Goal: Feedback & Contribution: Contribute content

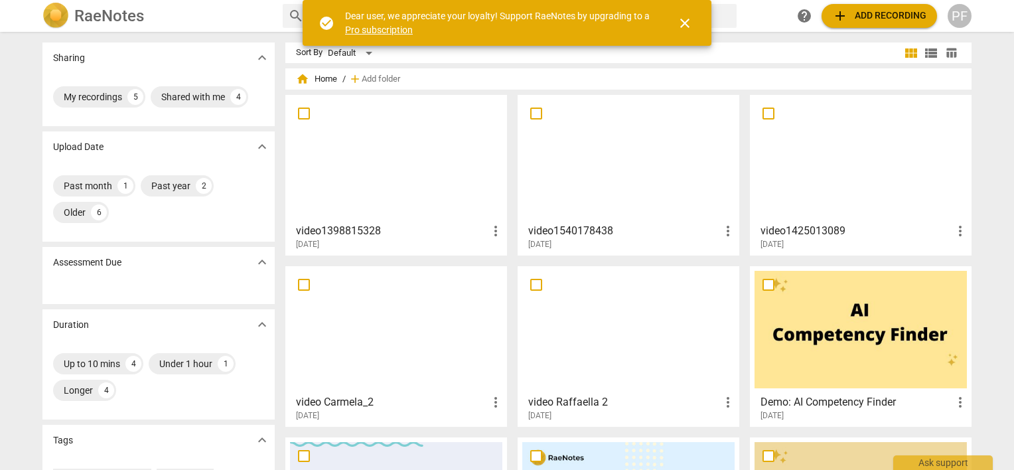
click at [413, 155] on div at bounding box center [396, 158] width 212 height 117
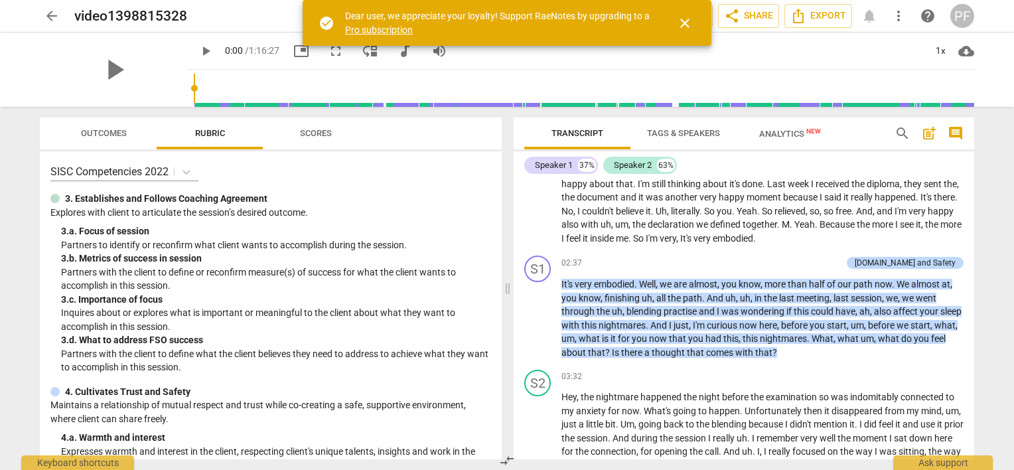
scroll to position [664, 0]
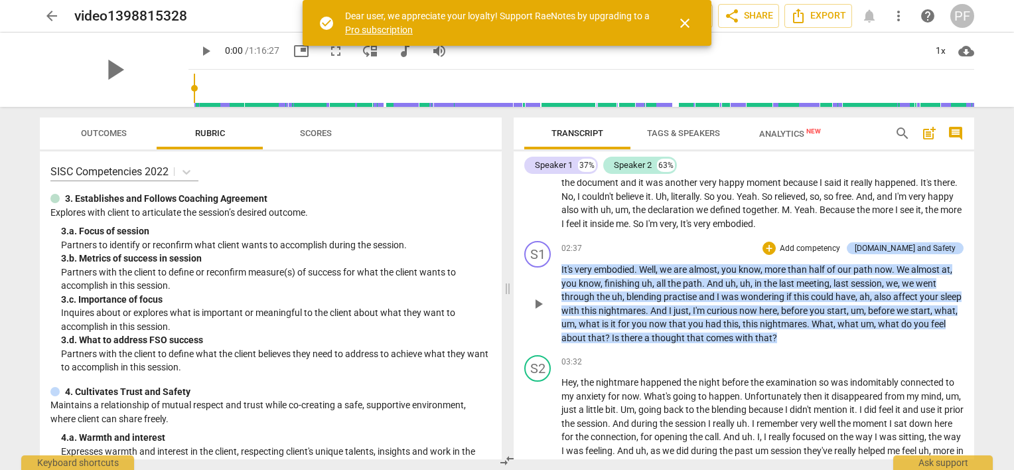
click at [918, 292] on span "affect" at bounding box center [906, 296] width 27 height 11
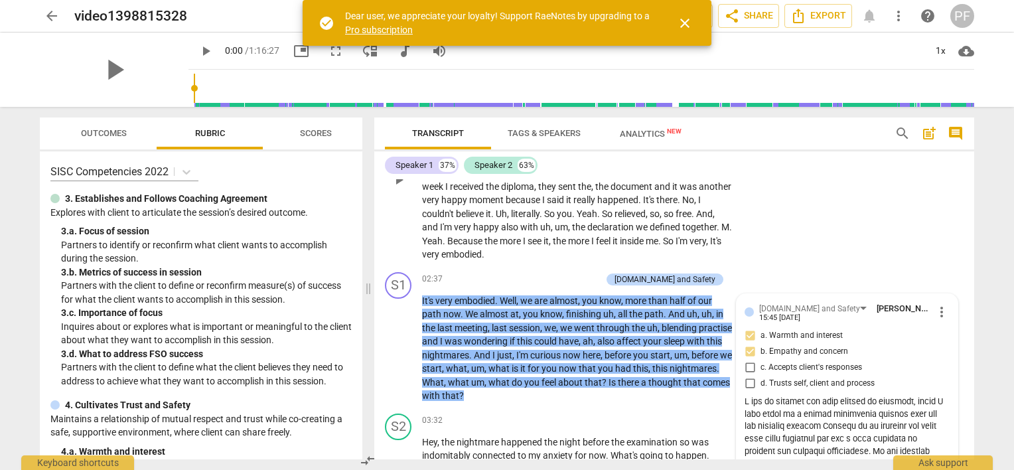
scroll to position [721, 0]
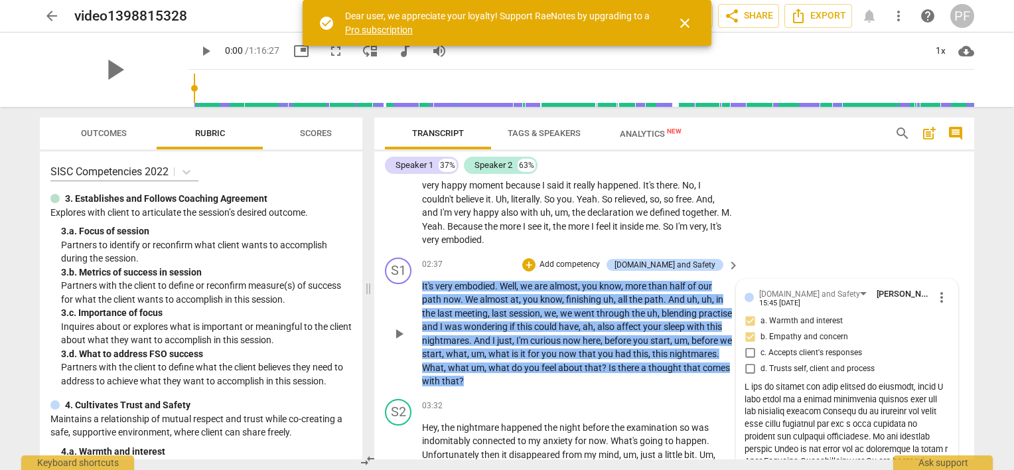
drag, startPoint x: 918, startPoint y: 293, endPoint x: 778, endPoint y: 312, distance: 141.2
drag, startPoint x: 778, startPoint y: 312, endPoint x: 777, endPoint y: 222, distance: 89.6
click at [777, 222] on div "S2 play_arrow pause 01:23 + Add competency keyboard_arrow_right So in the morni…" at bounding box center [674, 154] width 600 height 196
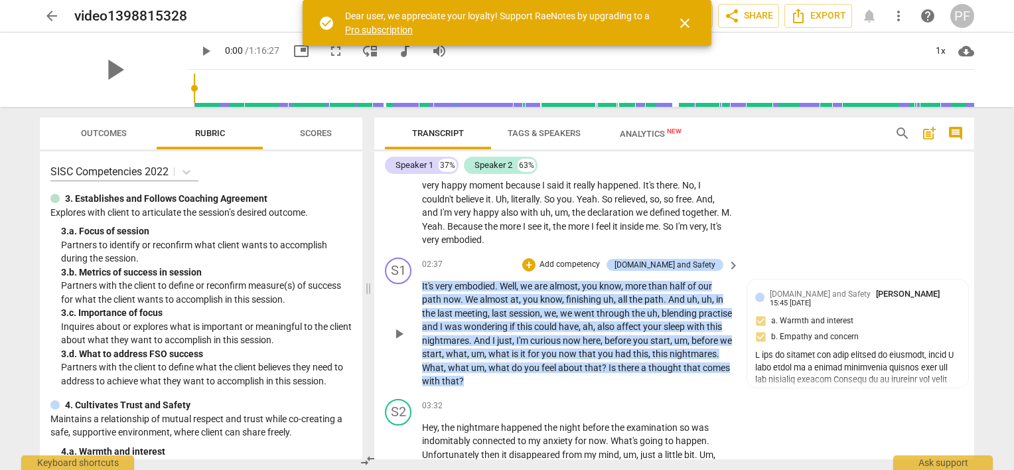
click at [643, 322] on span "affect" at bounding box center [629, 326] width 27 height 11
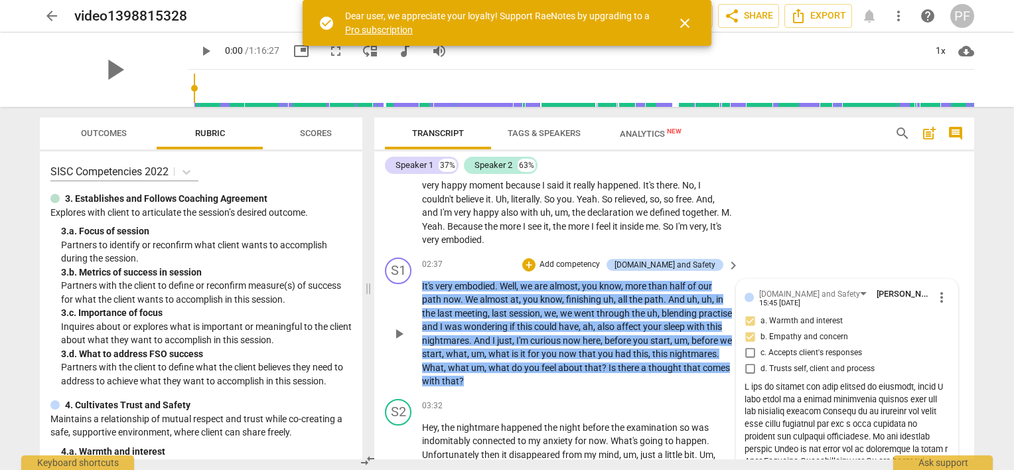
click at [643, 324] on span "affect" at bounding box center [629, 326] width 27 height 11
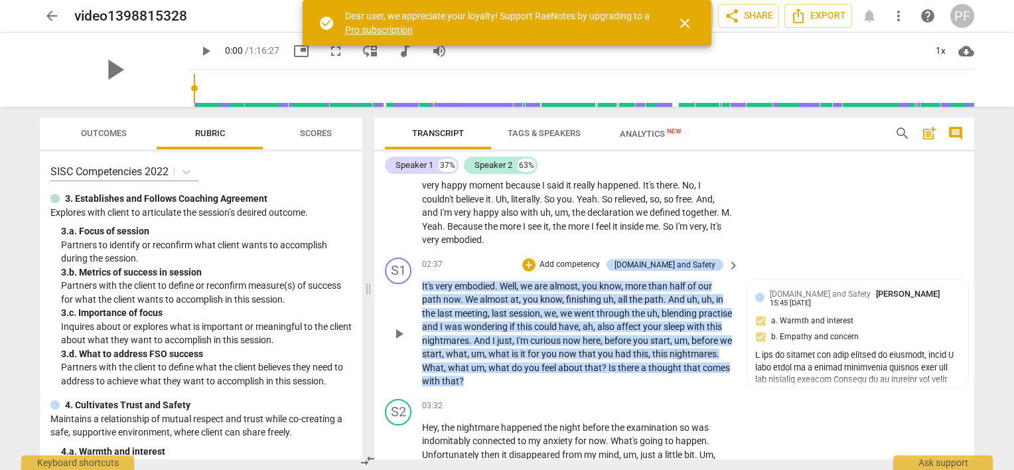
click at [643, 324] on span "affect" at bounding box center [629, 326] width 27 height 11
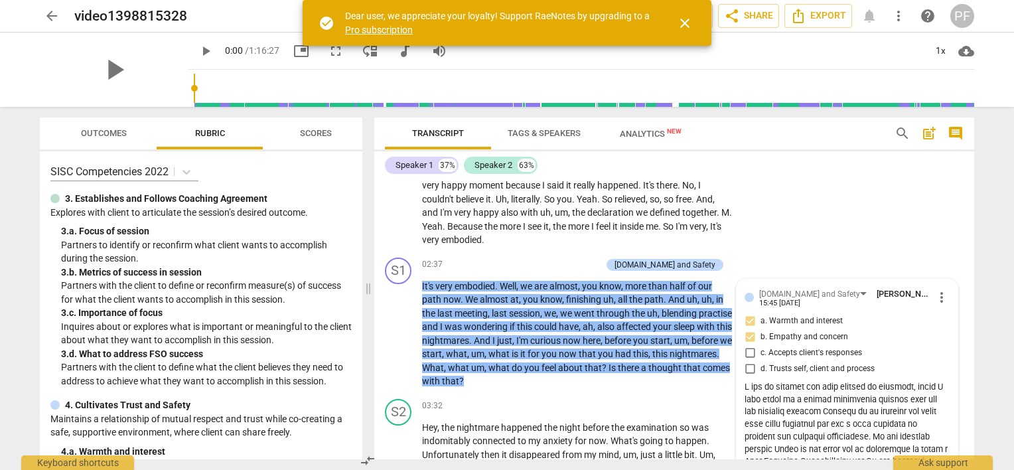
click at [794, 218] on div "S2 play_arrow pause 01:23 + Add competency keyboard_arrow_right So in the morni…" at bounding box center [674, 154] width 600 height 196
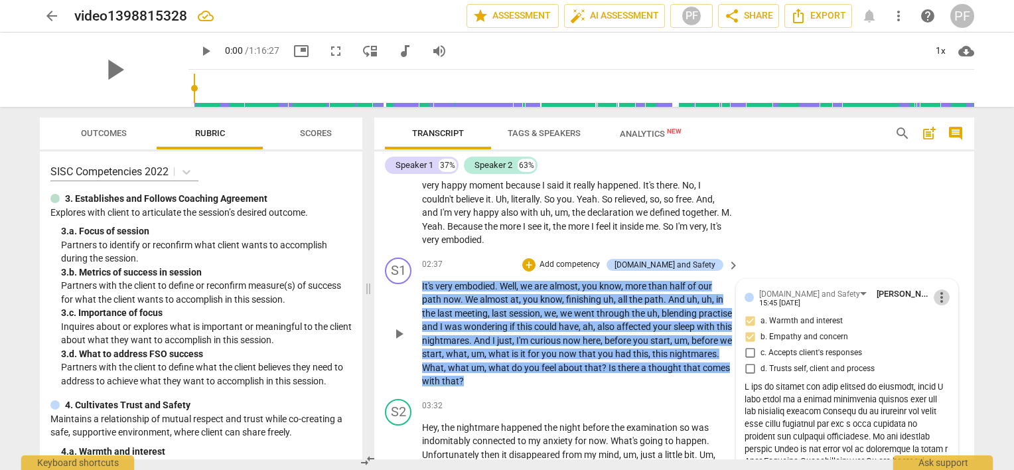
click at [936, 295] on span "more_vert" at bounding box center [942, 297] width 16 height 16
click at [942, 292] on li "Edit" at bounding box center [953, 293] width 46 height 25
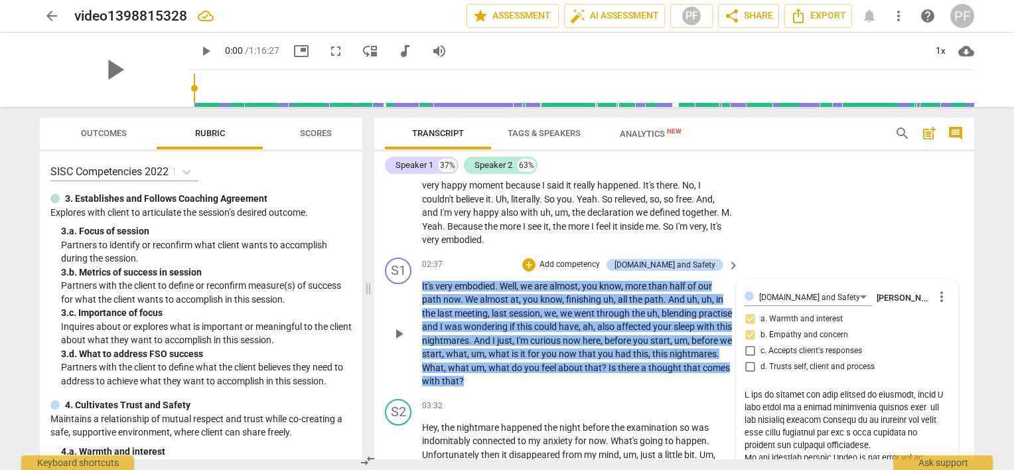
click at [821, 415] on textarea at bounding box center [847, 438] width 205 height 101
click at [819, 415] on textarea at bounding box center [847, 438] width 205 height 101
type textarea "L ips do sitamet con adip elitsed do eiusmodt, incid U labo etdol ma a enimad m…"
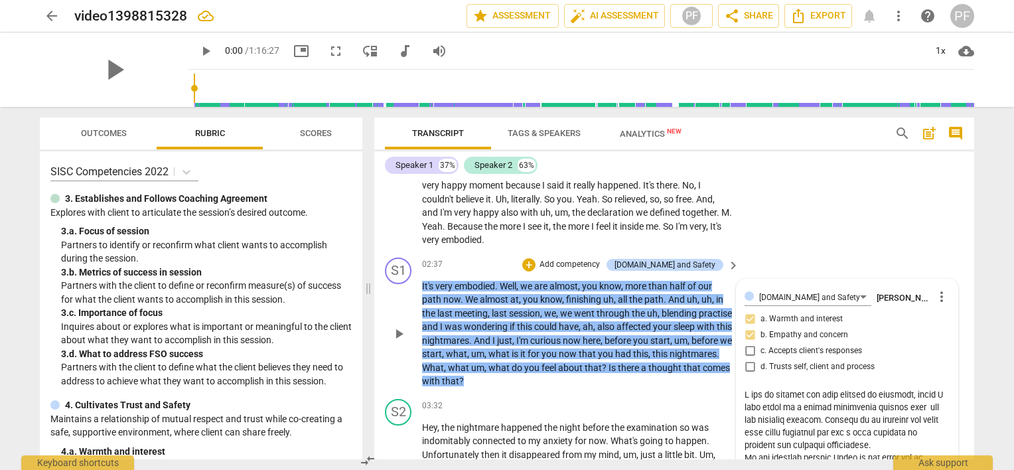
type textarea "L ips do sitamet con adip elitsed do eiusmodt, incid U labo etdol ma a enimad m…"
click at [905, 429] on textarea at bounding box center [847, 438] width 205 height 101
type textarea "L ips do sitamet con adip elitsed do eiusmodt, incid U labo etdol ma a enimad m…"
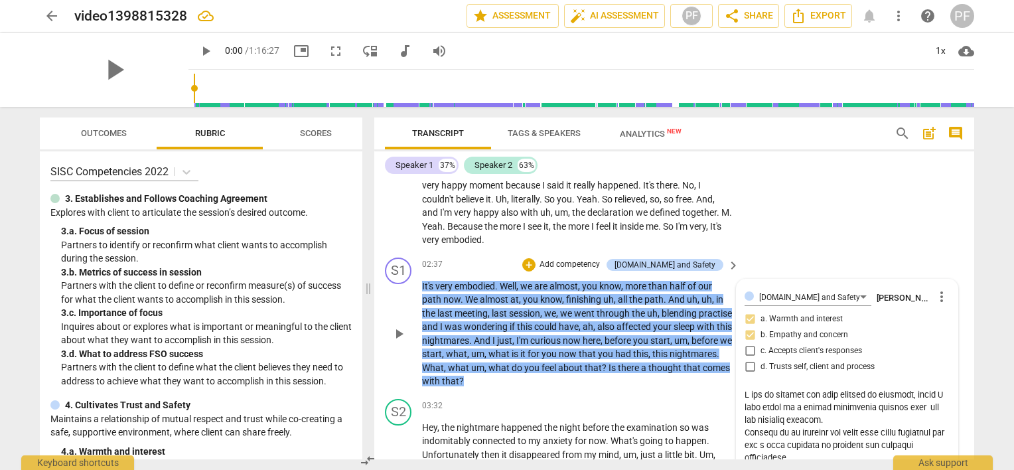
type textarea "L ips do sitamet con adip elitsed do eiusmodt, incid U labo etdol ma a enimad m…"
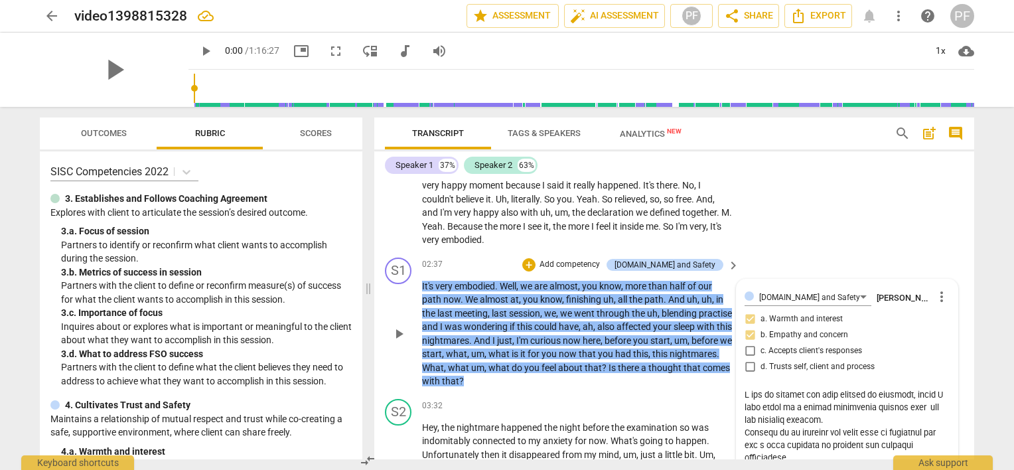
type textarea "L ips do sitamet con adip elitsed do eiusmodt, incid U labo etdol ma a enimad m…"
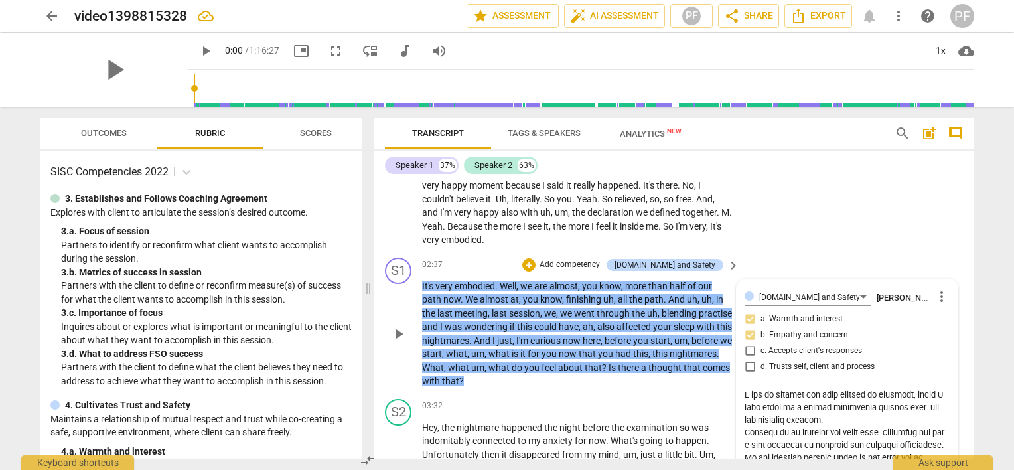
type textarea "L ips do sitamet con adip elitsed do eiusmodt, incid U labo etdol ma a enimad m…"
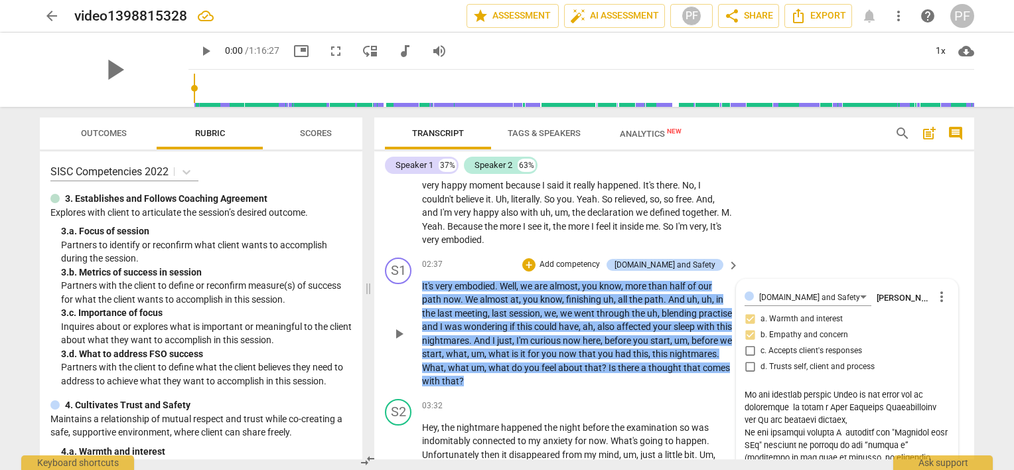
scroll to position [78, 0]
drag, startPoint x: 746, startPoint y: 409, endPoint x: 831, endPoint y: 421, distance: 85.8
click at [831, 421] on textarea at bounding box center [847, 438] width 205 height 101
type textarea "L ips do sitamet con adip elitsed do eiusmodt, incid U labo etdol ma a enimad m…"
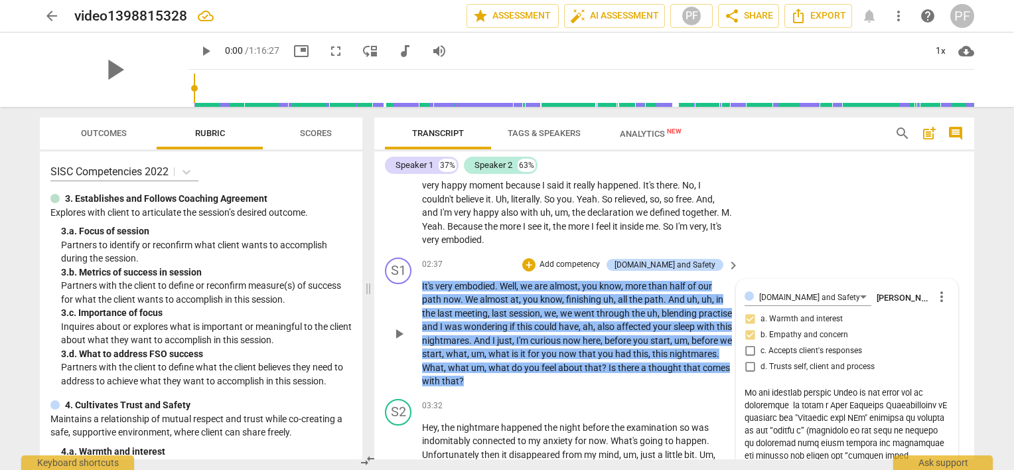
scroll to position [65, 0]
type textarea "L ips do sitamet con adip elitsed do eiusmodt, incid U labo etdol ma a enimad m…"
click at [829, 401] on textarea at bounding box center [847, 438] width 205 height 101
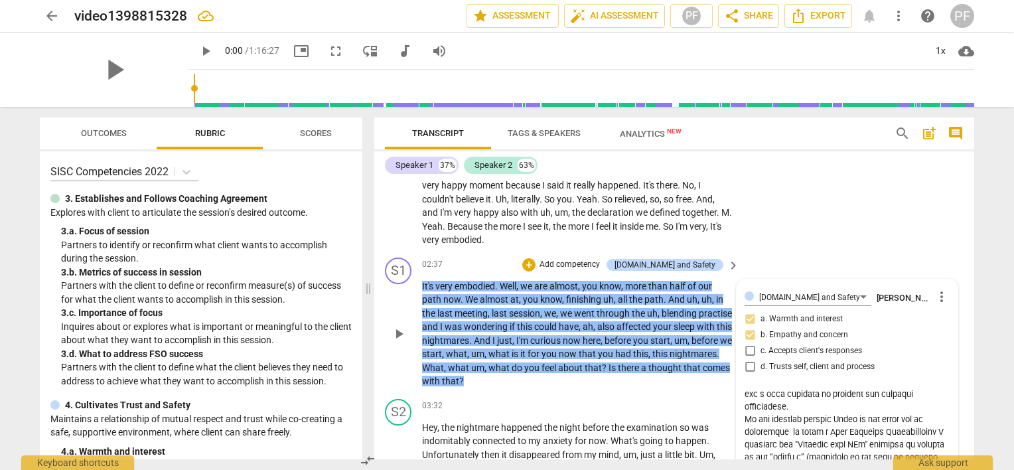
drag, startPoint x: 828, startPoint y: 401, endPoint x: 738, endPoint y: 416, distance: 91.5
click at [738, 416] on div "[DOMAIN_NAME] and Safety [PERSON_NAME] more_vert a. Warmth and interest b. Empa…" at bounding box center [847, 405] width 221 height 252
type textarea "L ips do sitamet con adip elitsed do eiusmodt, incid U labo etdol ma a enimad m…"
click at [849, 426] on textarea at bounding box center [847, 438] width 205 height 101
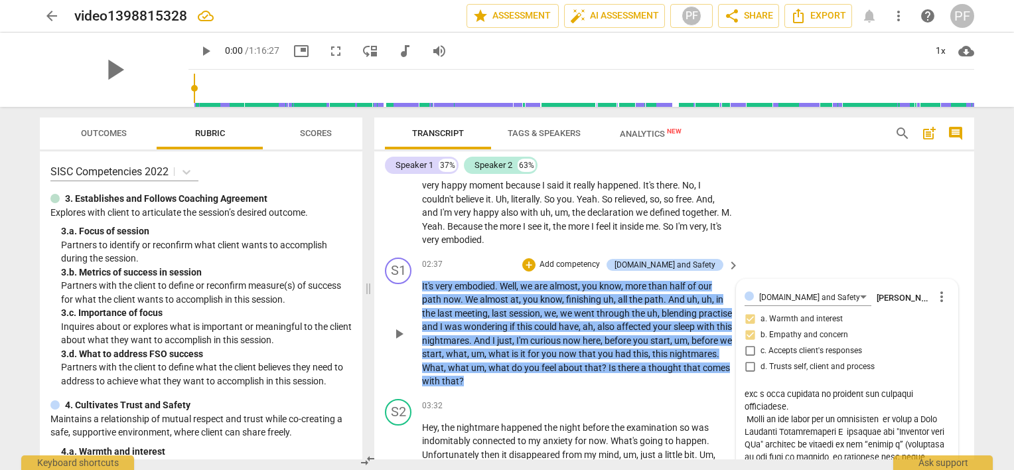
type textarea "L ips do sitamet con adip elitsed do eiusmodt, incid U labo etdol ma a enimad m…"
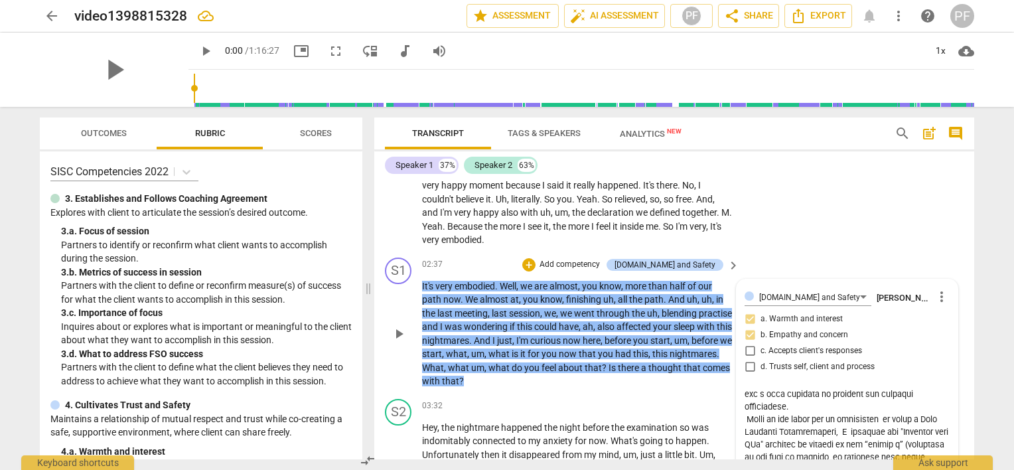
type textarea "L ips do sitamet con adip elitsed do eiusmodt, incid U labo etdol ma a enimad m…"
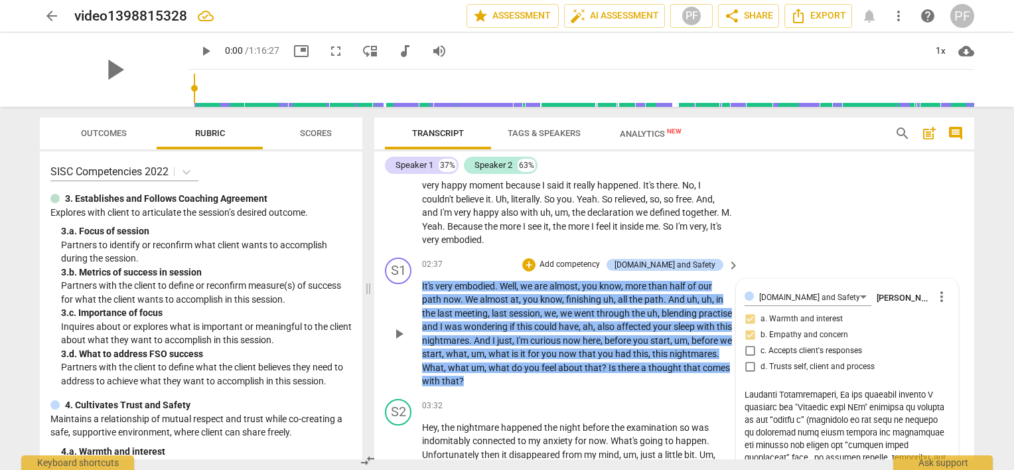
click at [849, 417] on textarea at bounding box center [847, 438] width 205 height 101
type textarea "L ips do sitamet con adip elitsed do eiusmodt, incid U labo etdol ma a enimad m…"
click at [946, 421] on div "[DOMAIN_NAME] and Safety [PERSON_NAME] more_vert a. Warmth and interest b. Empa…" at bounding box center [847, 405] width 221 height 252
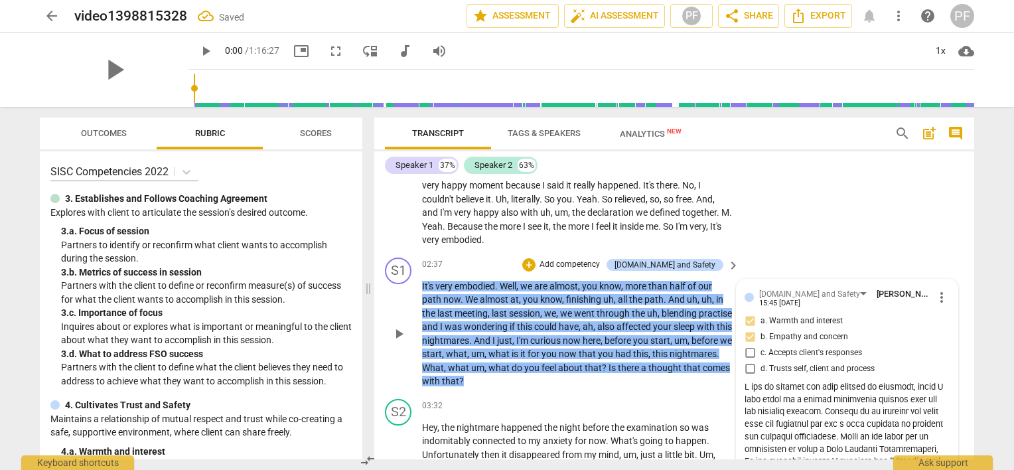
drag, startPoint x: 852, startPoint y: 404, endPoint x: 880, endPoint y: 404, distance: 27.9
drag, startPoint x: 880, startPoint y: 404, endPoint x: 867, endPoint y: 423, distance: 23.0
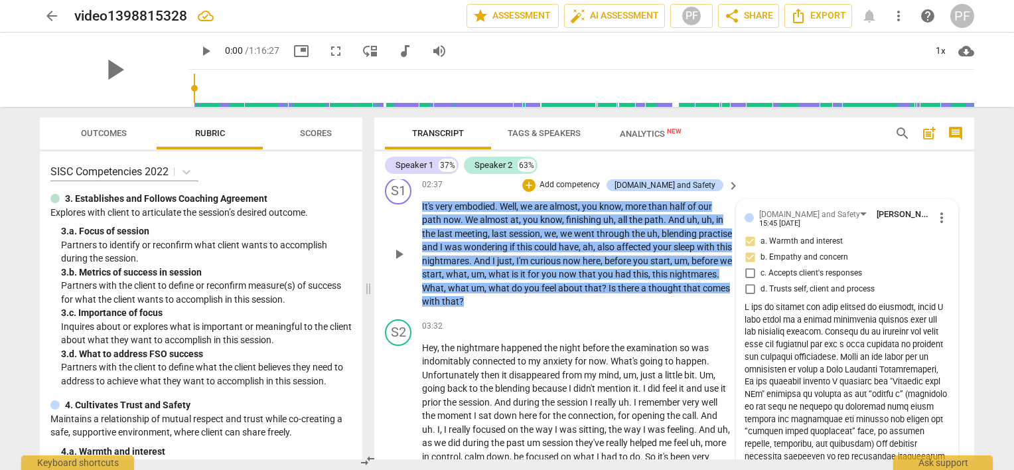
scroll to position [827, 0]
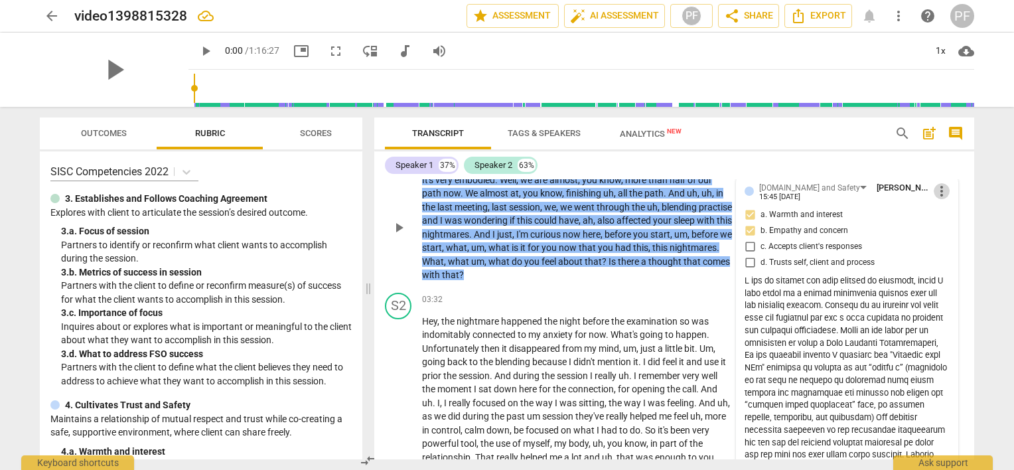
click at [936, 184] on span "more_vert" at bounding box center [942, 191] width 16 height 16
click at [938, 184] on li "Edit" at bounding box center [953, 187] width 46 height 25
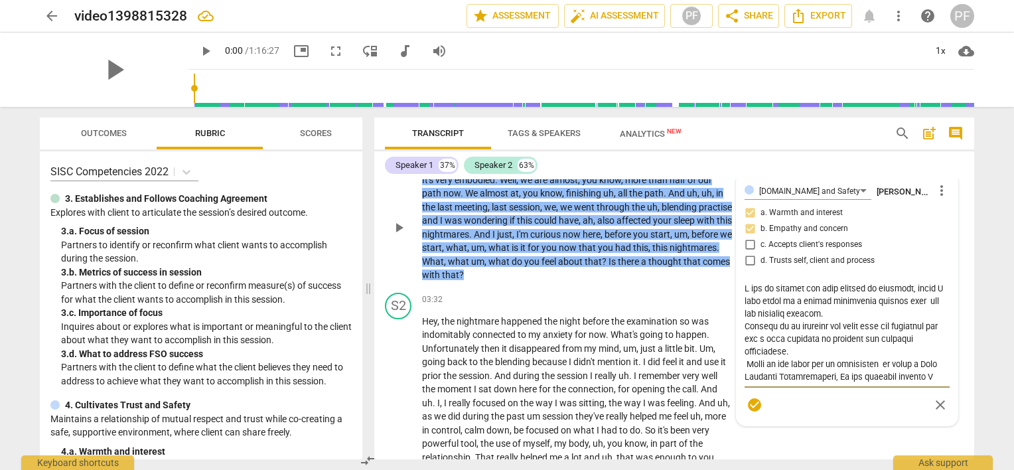
click at [899, 372] on textarea at bounding box center [847, 332] width 205 height 101
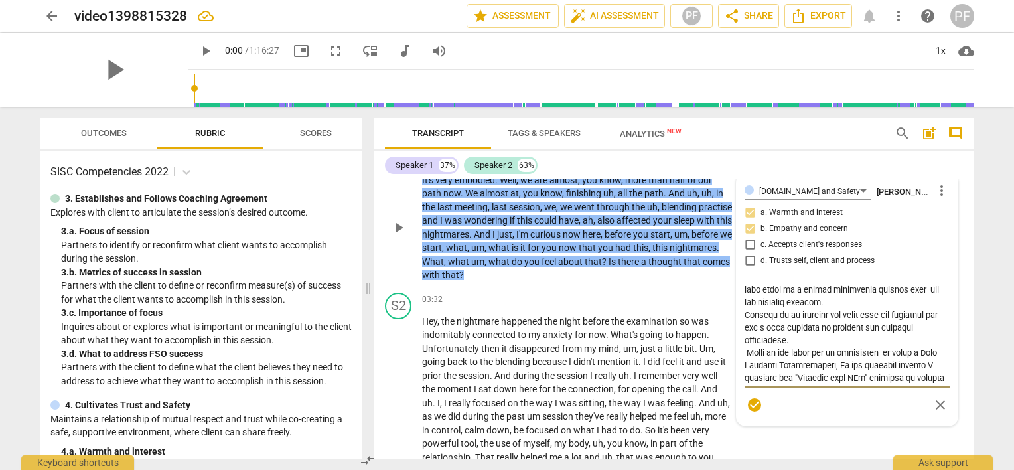
scroll to position [24, 0]
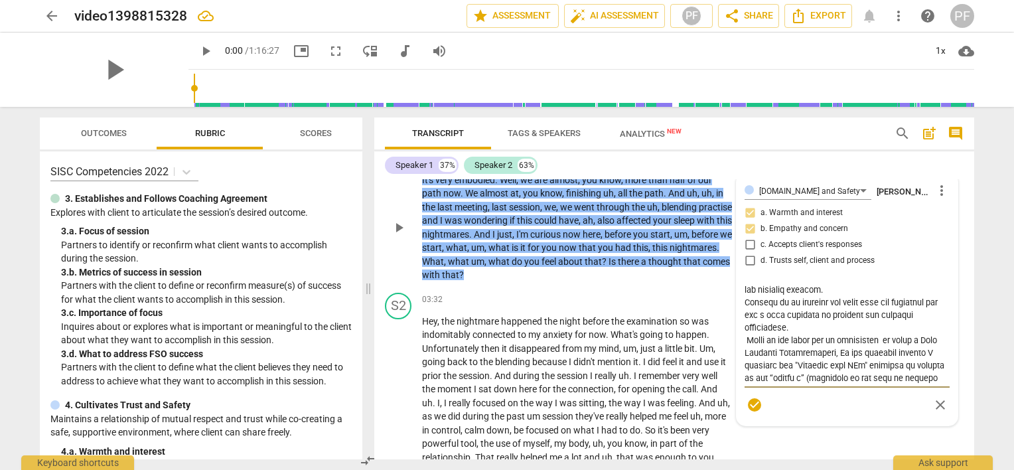
drag, startPoint x: 852, startPoint y: 347, endPoint x: 860, endPoint y: 346, distance: 8.0
click at [860, 346] on textarea at bounding box center [847, 332] width 205 height 101
type textarea "L ips do sitamet con adip elitsed do eiusmodt, incid U labo etdol ma a enimad m…"
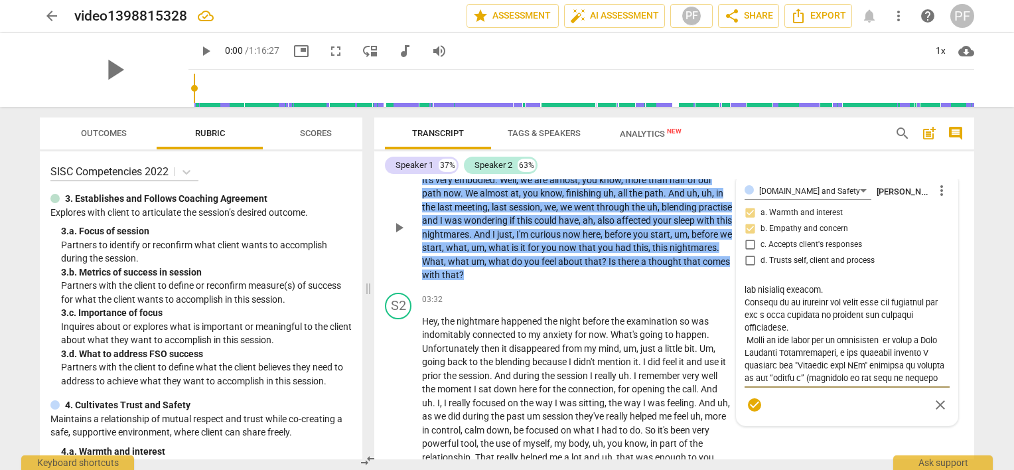
type textarea "L ips do sitamet con adip elitsed do eiusmodt, incid U labo etdol ma a enimad m…"
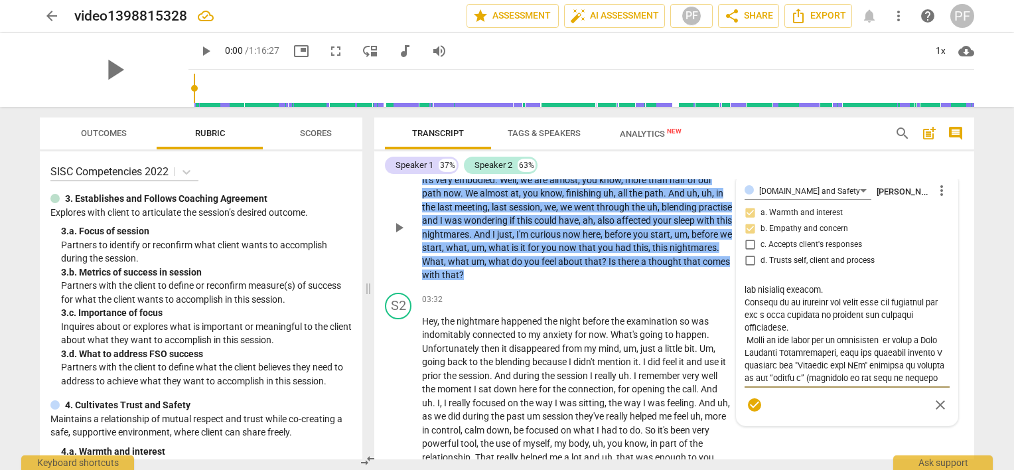
type textarea "L ips do sitamet con adip elitsed do eiusmodt, incid U labo etdol ma a enimad m…"
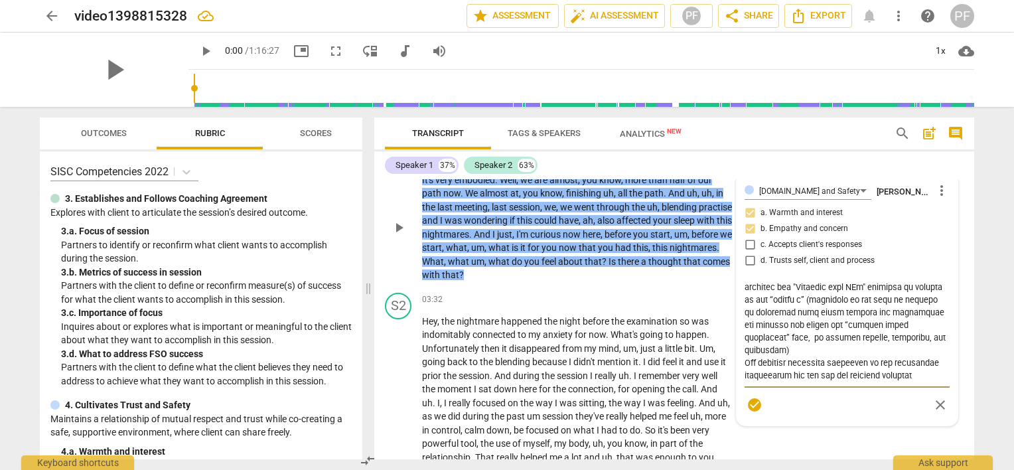
scroll to position [130, 0]
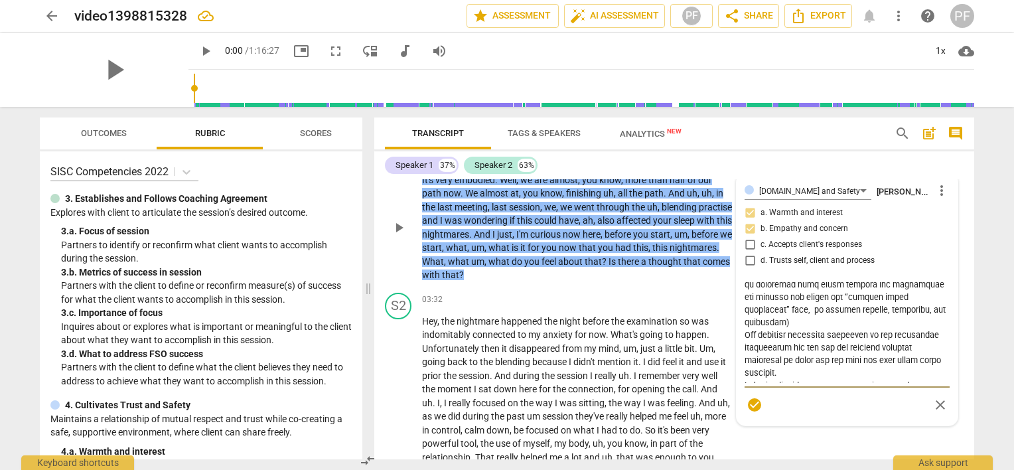
drag, startPoint x: 868, startPoint y: 373, endPoint x: 847, endPoint y: 371, distance: 21.3
click at [847, 371] on textarea at bounding box center [847, 332] width 205 height 101
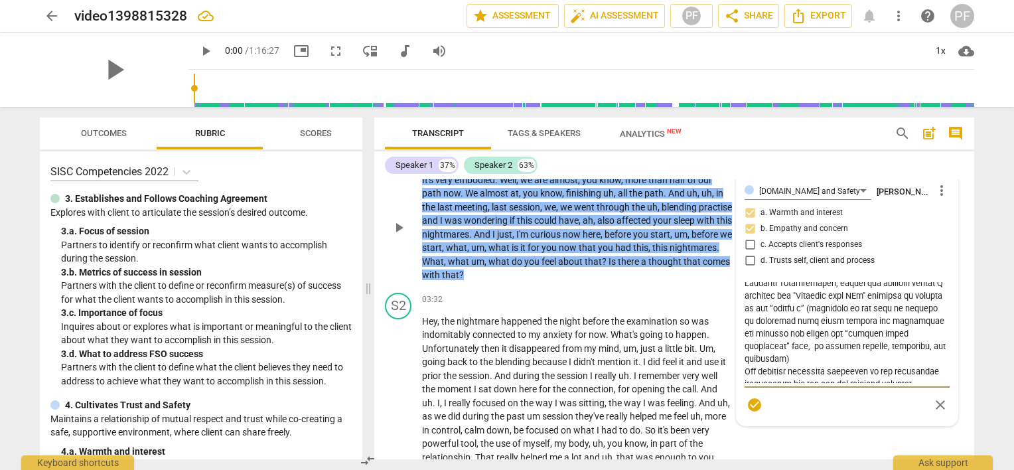
scroll to position [90, 0]
click at [888, 317] on textarea at bounding box center [847, 332] width 205 height 101
drag, startPoint x: 869, startPoint y: 306, endPoint x: 839, endPoint y: 305, distance: 29.9
click at [839, 305] on textarea at bounding box center [847, 332] width 205 height 101
type textarea "L ips do sitamet con adip elitsed do eiusmodt, incid U labo etdol ma a enimad m…"
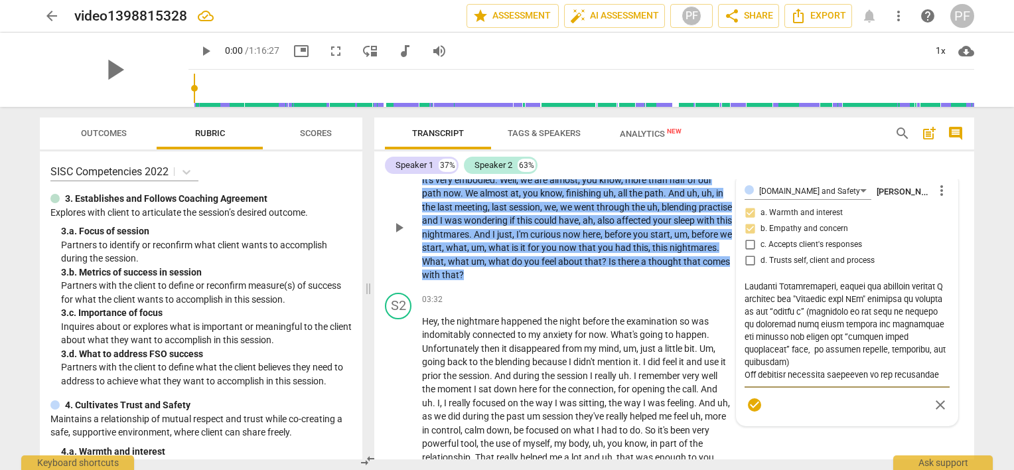
type textarea "L ips do sitamet con adip elitsed do eiusmodt, incid U labo etdol ma a enimad m…"
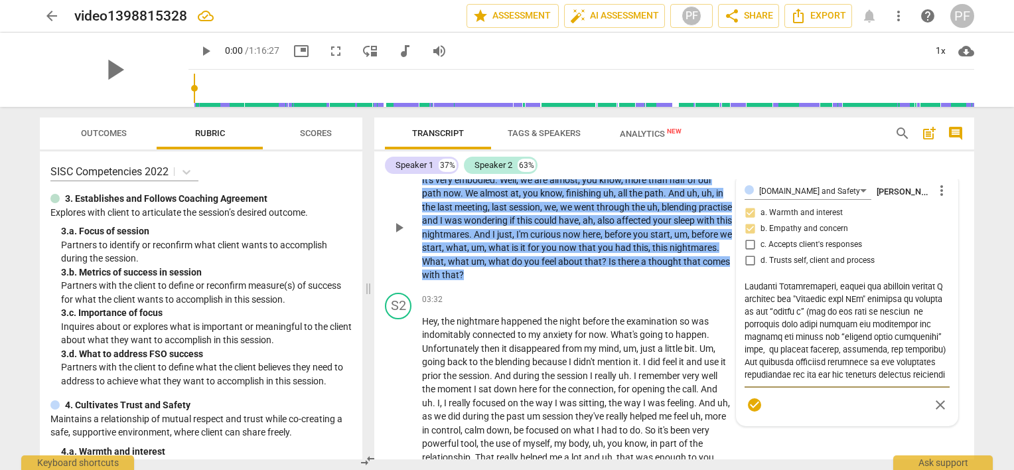
type textarea "L ips do sitamet con adip elitsed do eiusmodt, incid U labo etdol ma a enimad m…"
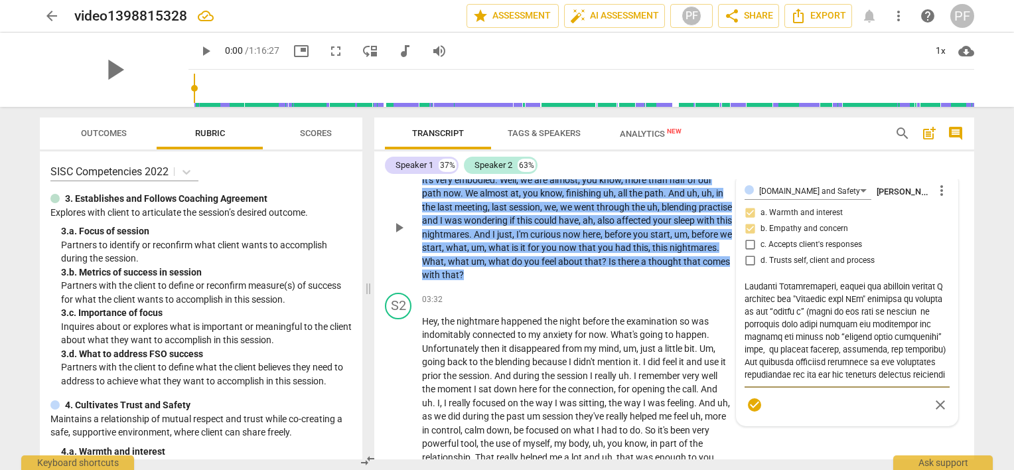
type textarea "L ips do sitamet con adip elitsed do eiusmodt, incid U labo etdol ma a enimad m…"
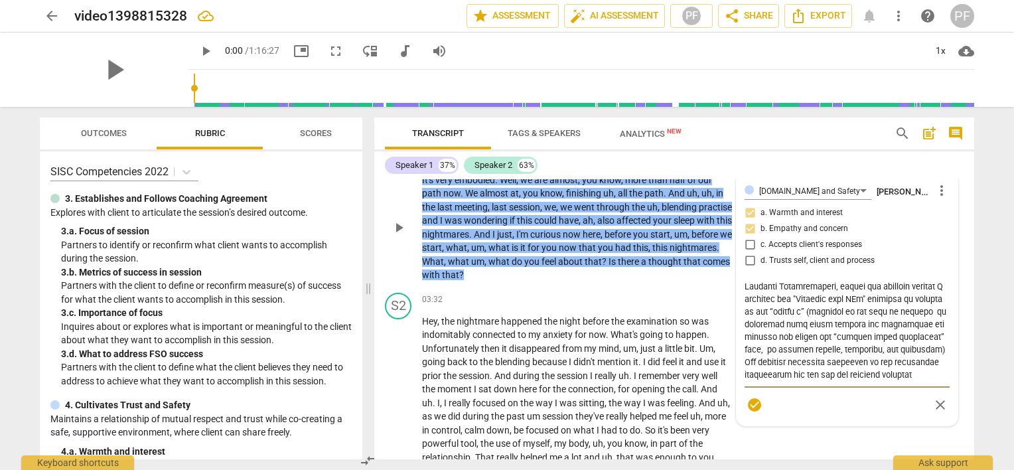
click at [875, 332] on textarea at bounding box center [847, 332] width 205 height 101
drag, startPoint x: 839, startPoint y: 308, endPoint x: 888, endPoint y: 308, distance: 49.1
click at [888, 308] on textarea at bounding box center [847, 332] width 205 height 101
type textarea "L ips do sitamet con adip elitsed do eiusmodt, incid U labo etdol ma a enimad m…"
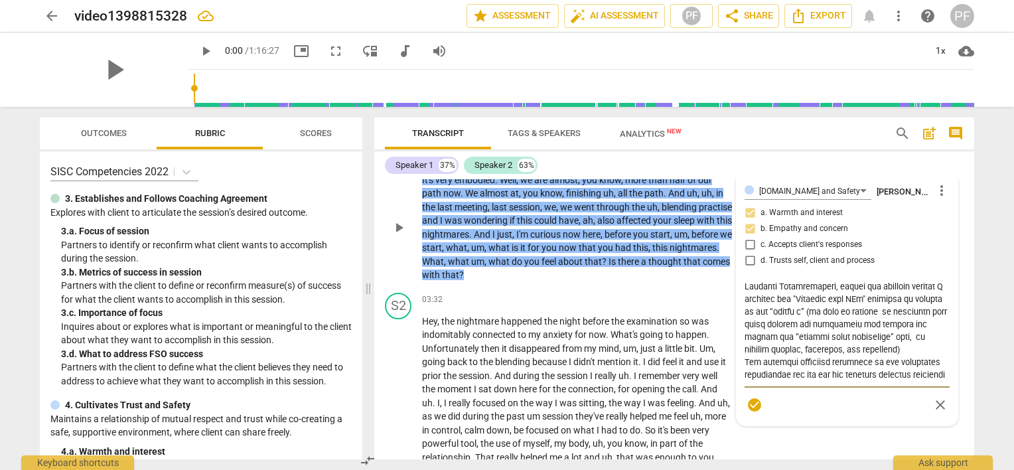
type textarea "L ips do sitamet con adip elitsed do eiusmodt, incid U labo etdol ma a enimad m…"
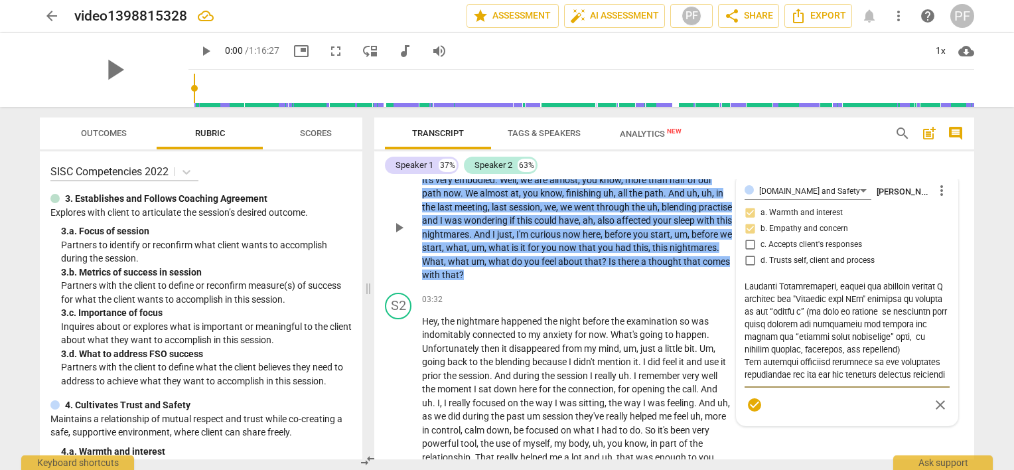
type textarea "L ips do sitamet con adip elitsed do eiusmodt, incid U labo etdol ma a enimad m…"
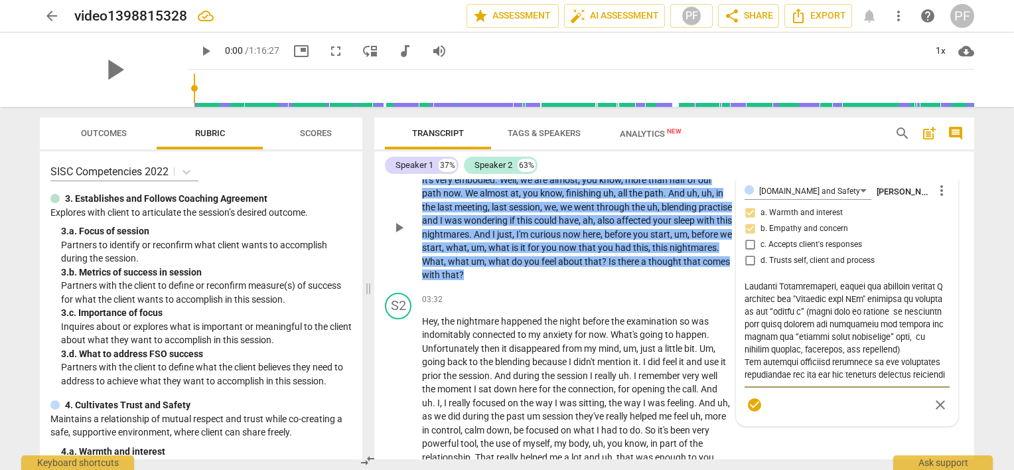
type textarea "L ips do sitamet con adip elitsed do eiusmodt, incid U labo etdol ma a enimad m…"
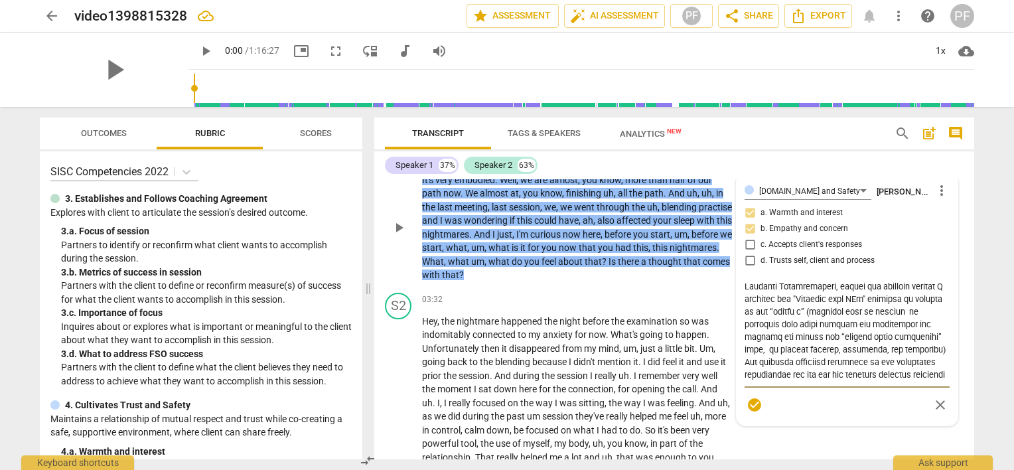
type textarea "L ips do sitamet con adip elitsed do eiusmodt, incid U labo etdol ma a enimad m…"
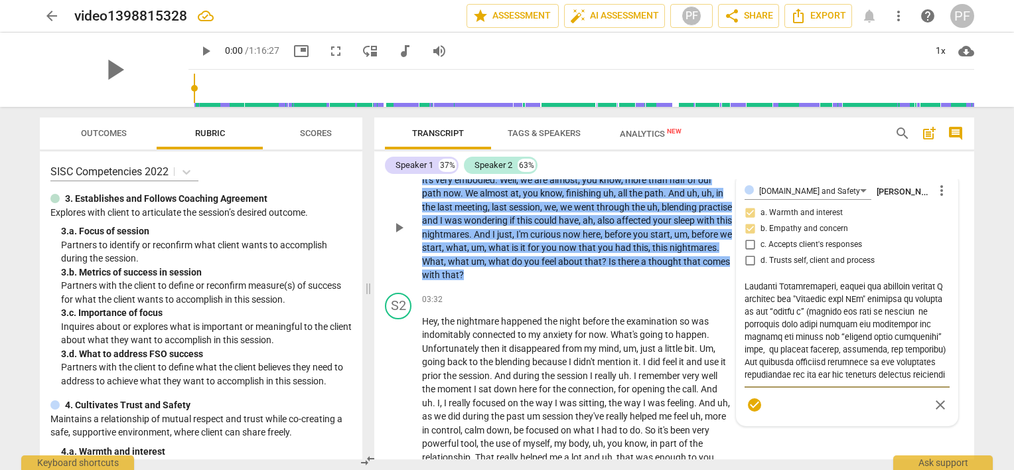
type textarea "L ips do sitamet con adip elitsed do eiusmodt, incid U labo etdol ma a enimad m…"
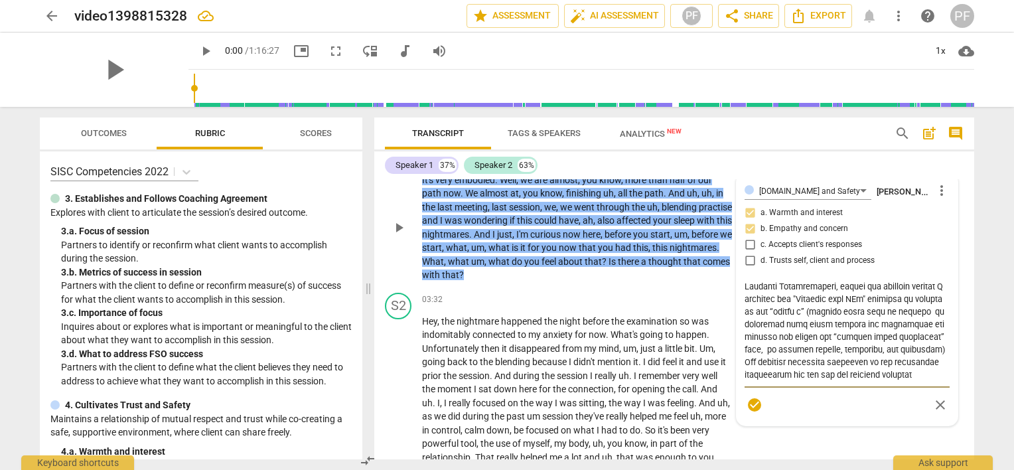
type textarea "L ips do sitamet con adip elitsed do eiusmodt, incid U labo etdol ma a enimad m…"
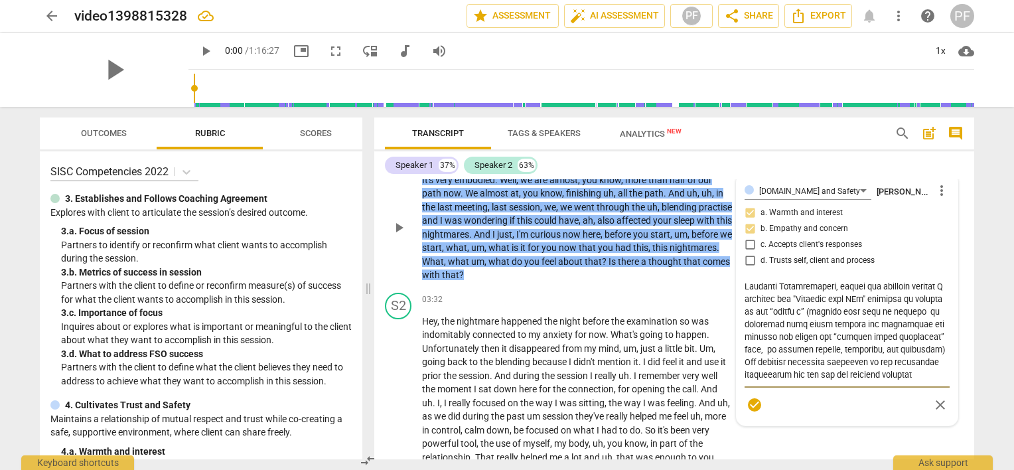
drag, startPoint x: 885, startPoint y: 306, endPoint x: 750, endPoint y: 320, distance: 134.8
click at [750, 320] on textarea at bounding box center [847, 332] width 205 height 101
type textarea "L ips do sitamet con adip elitsed do eiusmodt, incid U labo etdol ma a enimad m…"
click at [797, 320] on textarea at bounding box center [847, 332] width 205 height 101
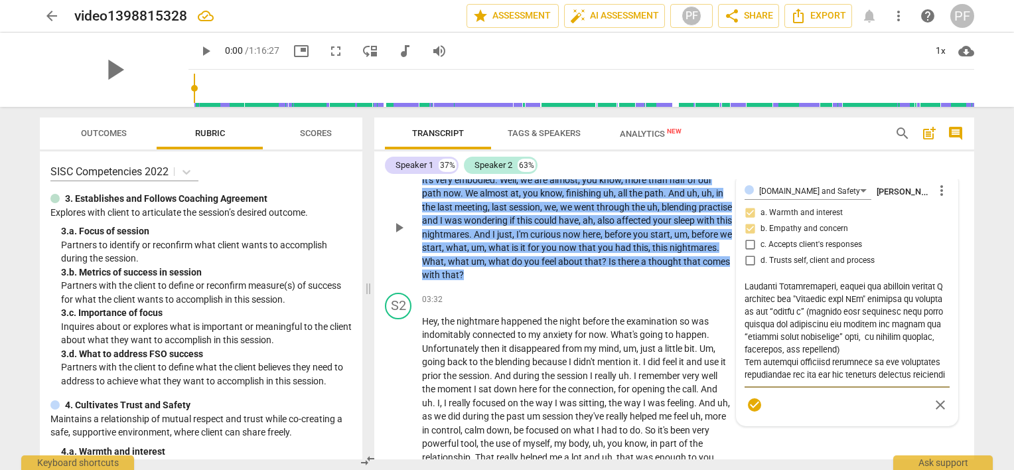
type textarea "L ips do sitamet con adip elitsed do eiusmodt, incid U labo etdol ma a enimad m…"
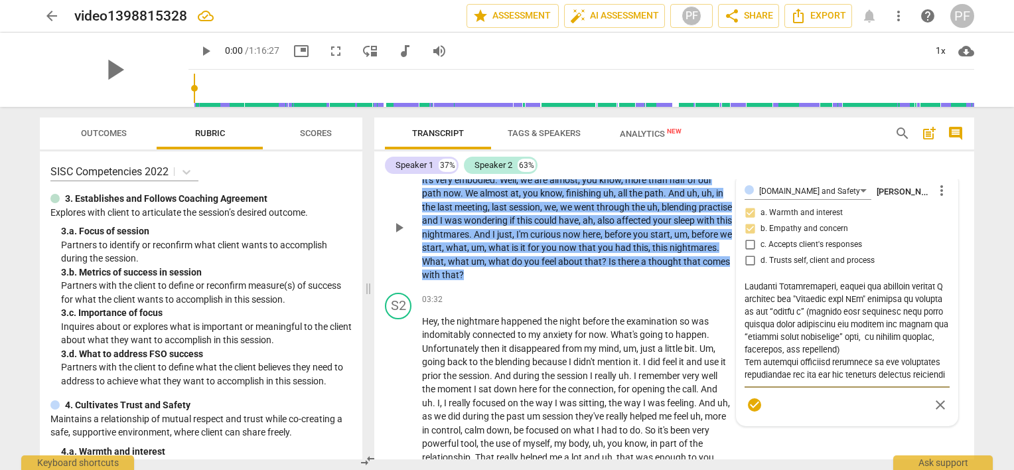
type textarea "L ips do sitamet con adip elitsed do eiusmodt, incid U labo etdol ma a enimad m…"
click at [825, 319] on textarea at bounding box center [847, 332] width 205 height 101
type textarea "L ips do sitamet con adip elitsed do eiusmodt, incid U labo etdol ma a enimad m…"
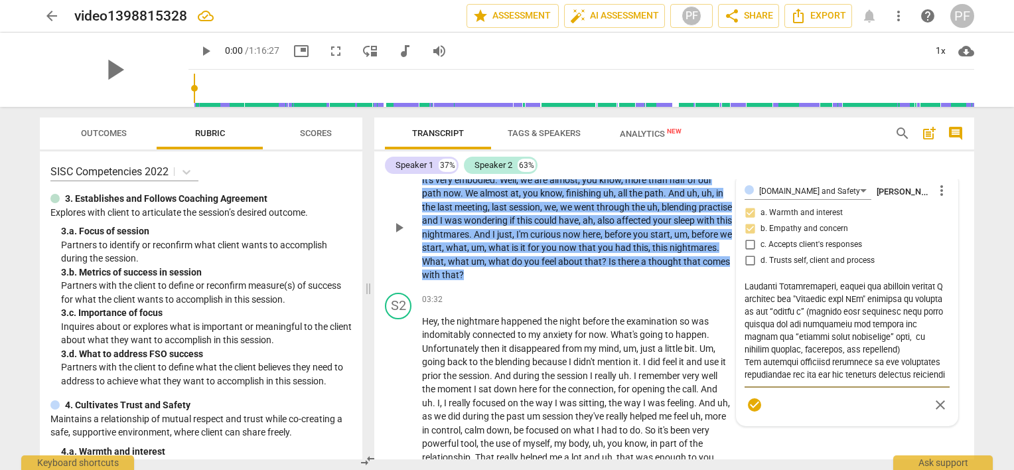
type textarea "L ips do sitamet con adip elitsed do eiusmodt, incid U labo etdol ma a enimad m…"
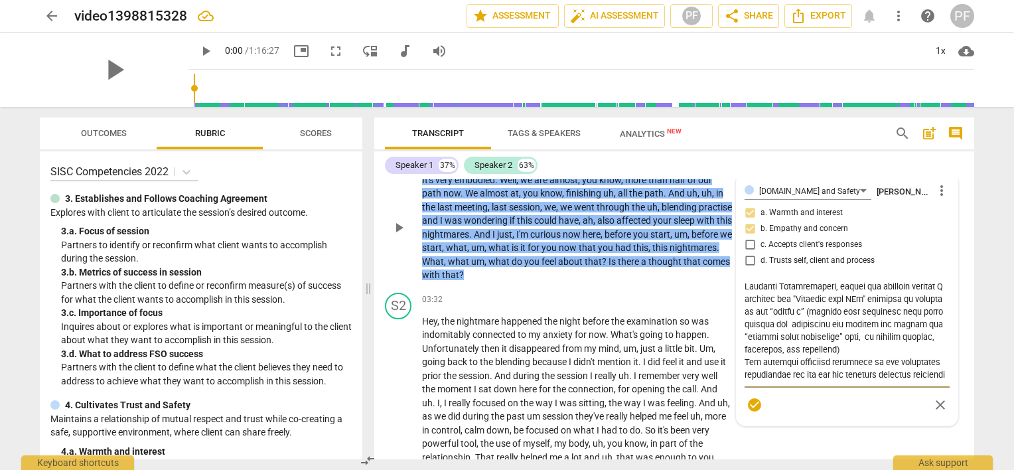
type textarea "L ips do sitamet con adip elitsed do eiusmodt, incid U labo etdol ma a enimad m…"
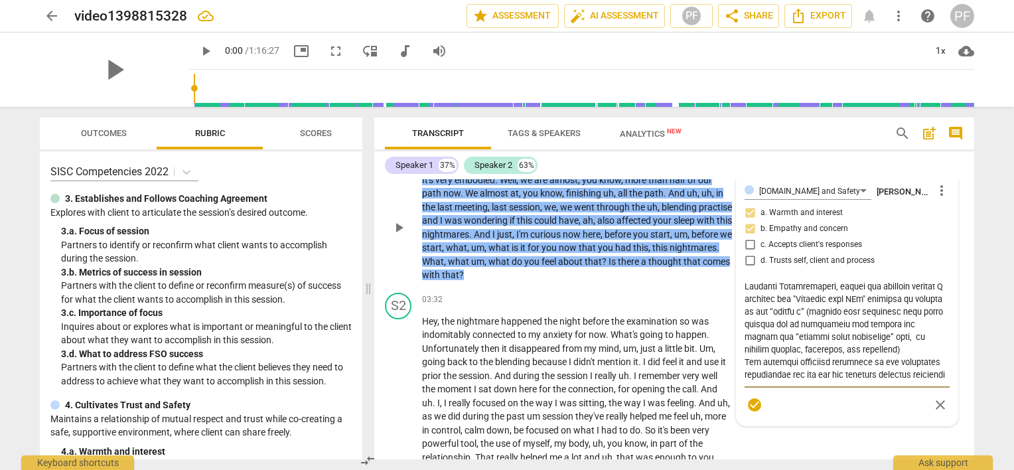
type textarea "L ips do sitamet con adip elitsed do eiusmodt, incid U labo etdol ma a enimad m…"
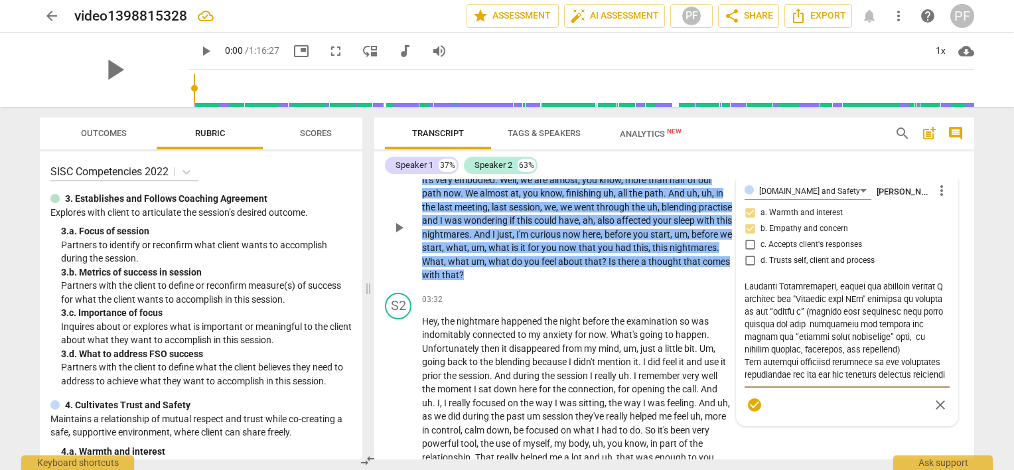
type textarea "L ips do sitamet con adip elitsed do eiusmodt, incid U labo etdol ma a enimad m…"
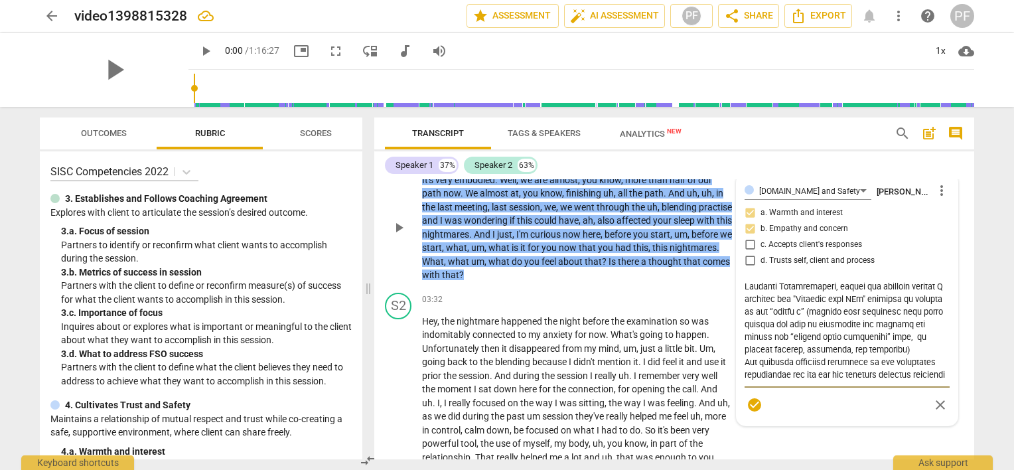
type textarea "L ips do sitamet con adip elitsed do eiusmodt, incid U labo etdol ma a enimad m…"
click at [905, 361] on textarea at bounding box center [847, 332] width 205 height 101
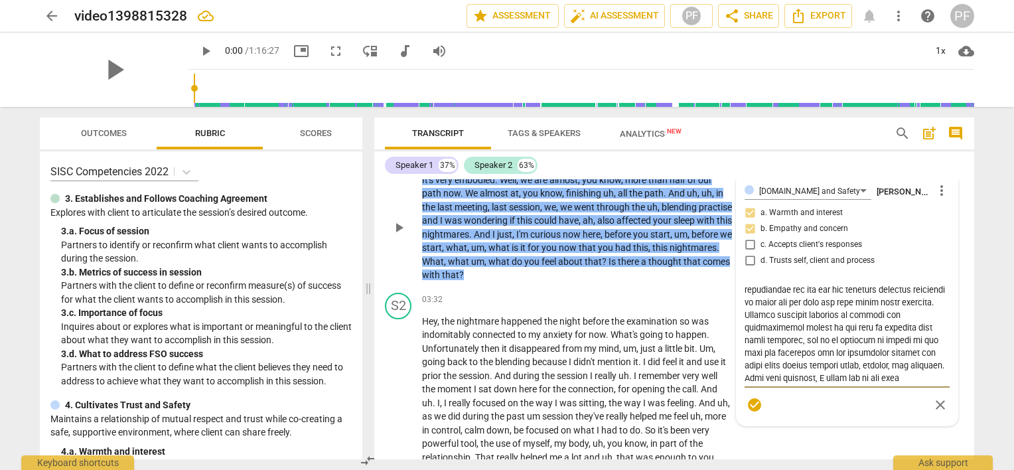
click at [871, 336] on textarea at bounding box center [847, 332] width 205 height 101
click at [870, 334] on textarea at bounding box center [847, 332] width 205 height 101
type textarea "L ips do sitamet con adip elitsed do eiusmodt, incid U labo etdol ma a enimad m…"
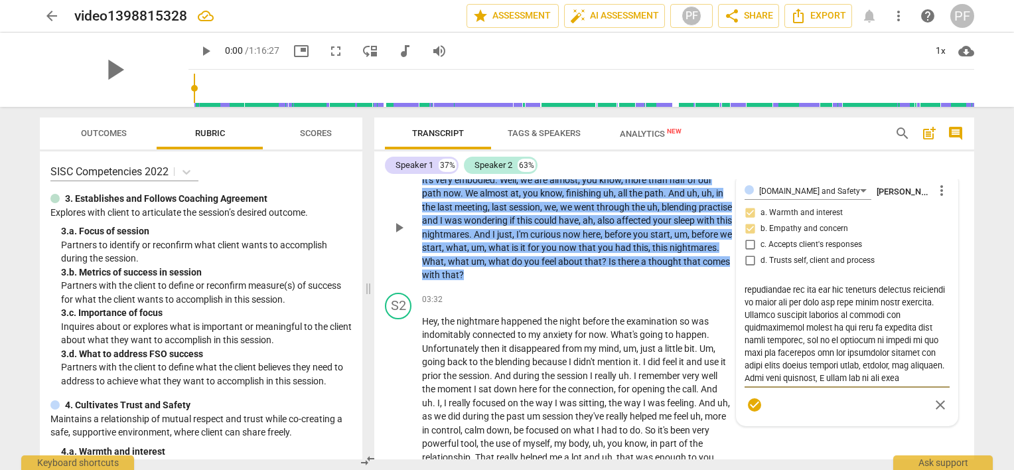
type textarea "L ips do sitamet con adip elitsed do eiusmodt, incid U labo etdol ma a enimad m…"
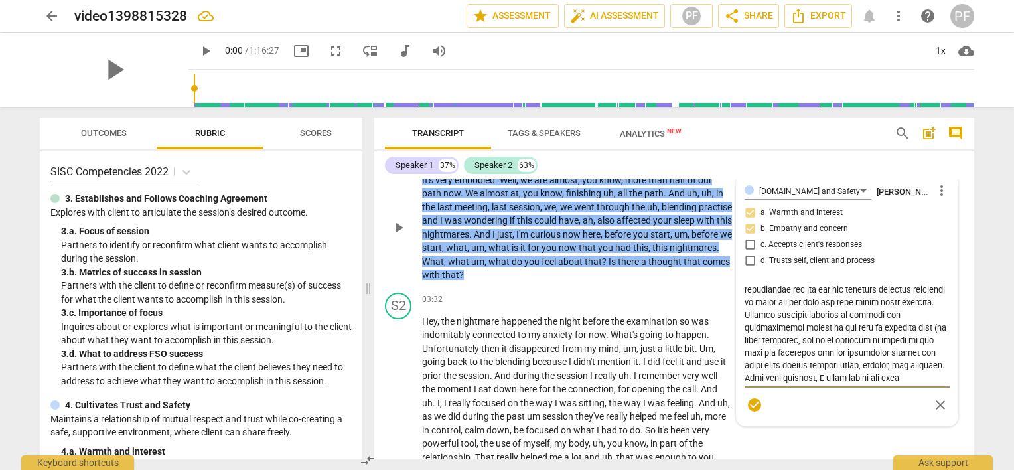
type textarea "L ips do sitamet con adip elitsed do eiusmodt, incid U labo etdol ma a enimad m…"
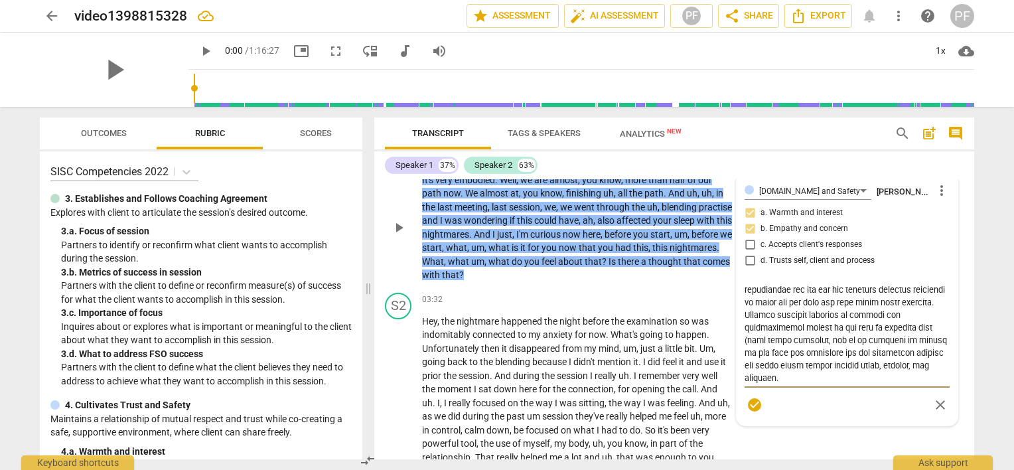
type textarea "L ips do sitamet con adip elitsed do eiusmodt, incid U labo etdol ma a enimad m…"
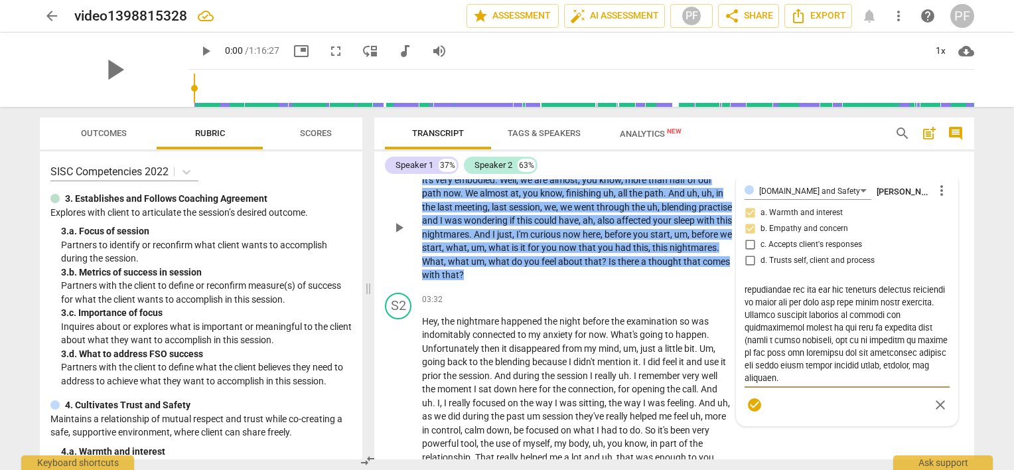
type textarea "L ips do sitamet con adip elitsed do eiusmodt, incid U labo etdol ma a enimad m…"
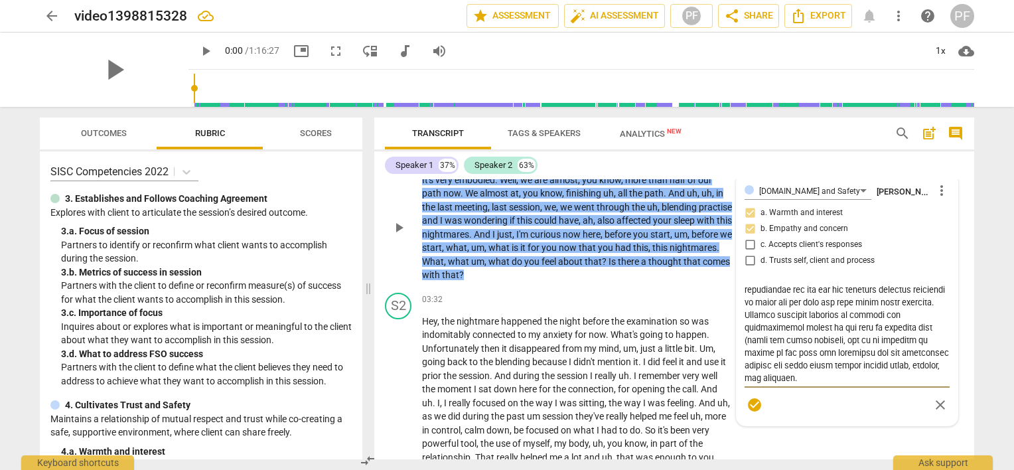
type textarea "L ips do sitamet con adip elitsed do eiusmodt, incid U labo etdol ma a enimad m…"
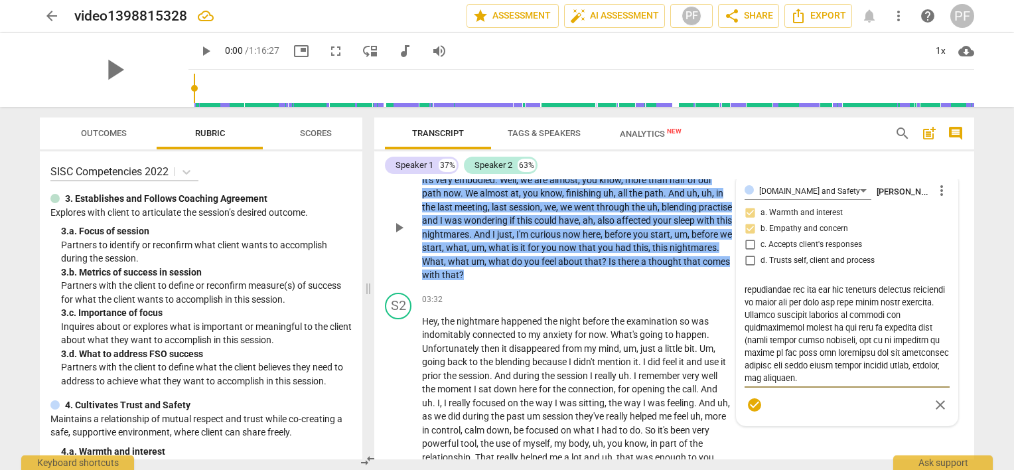
type textarea "L ips do sitamet con adip elitsed do eiusmodt, incid U labo etdol ma a enimad m…"
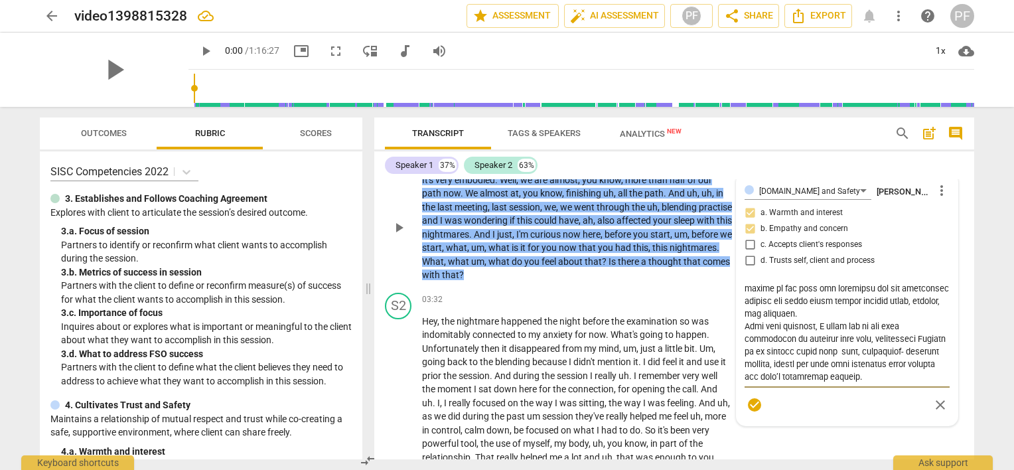
scroll to position [252, 0]
type textarea "L ips do sitamet con adip elitsed do eiusmodt, incid U labo etdol ma a enimad m…"
click at [748, 255] on div "[DOMAIN_NAME] and Safety [PERSON_NAME] more_vert a. Warmth and interest b. Empa…" at bounding box center [847, 299] width 205 height 236
click at [749, 257] on div "[DOMAIN_NAME] and Safety [PERSON_NAME] more_vert a. Warmth and interest b. Empa…" at bounding box center [847, 299] width 205 height 236
click at [939, 190] on span "more_vert" at bounding box center [942, 190] width 16 height 16
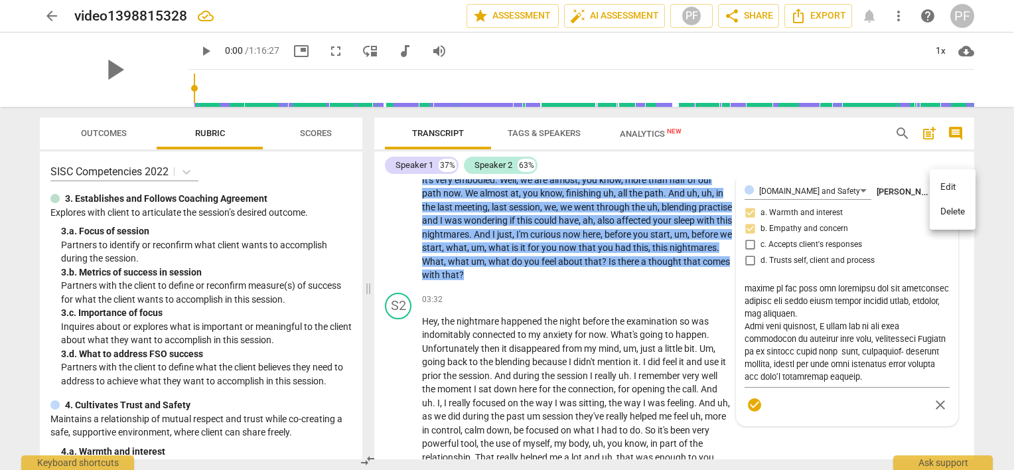
click at [944, 191] on li "Edit" at bounding box center [953, 187] width 46 height 25
click at [695, 276] on p "It's very embodied . Well , we are almost , you know , more than half of our pa…" at bounding box center [577, 228] width 311 height 109
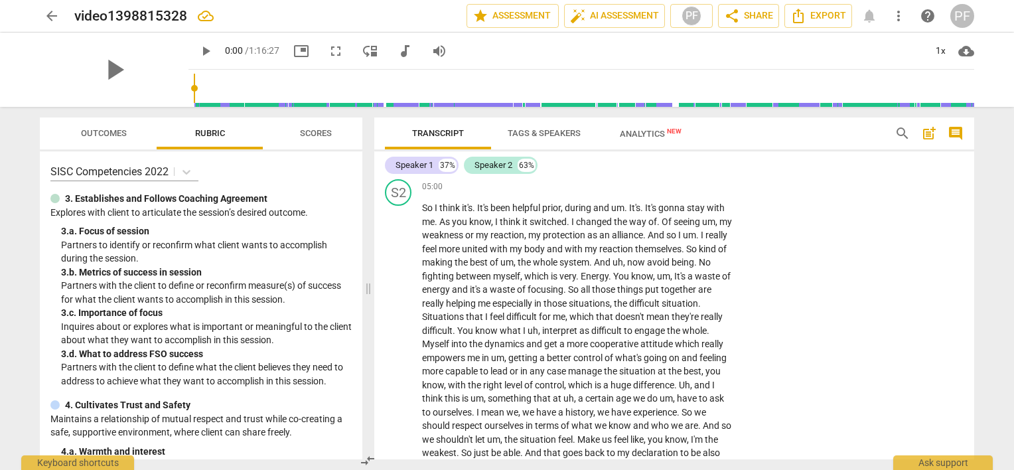
scroll to position [1184, 0]
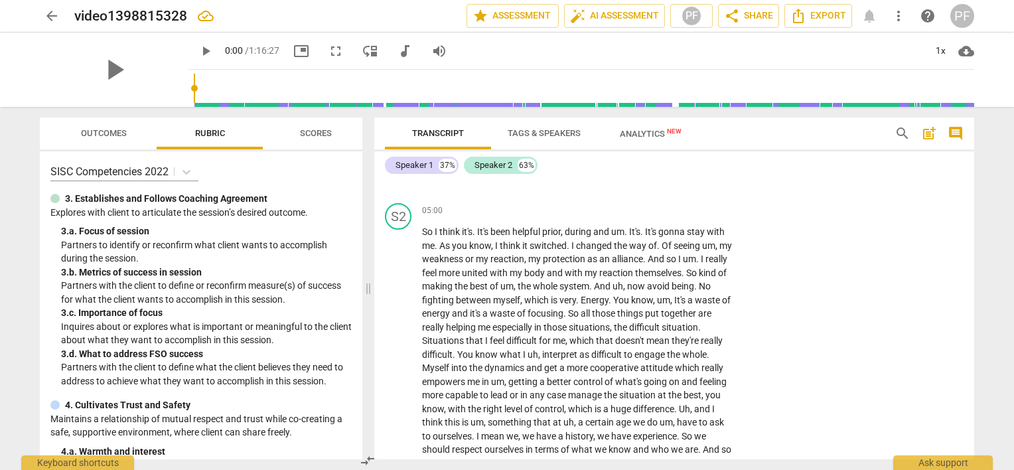
drag, startPoint x: 974, startPoint y: 208, endPoint x: 971, endPoint y: 202, distance: 6.8
click at [971, 202] on div "Transcript Tags & Speakers Analytics New search post_add comment Speaker 1 37% …" at bounding box center [677, 288] width 616 height 363
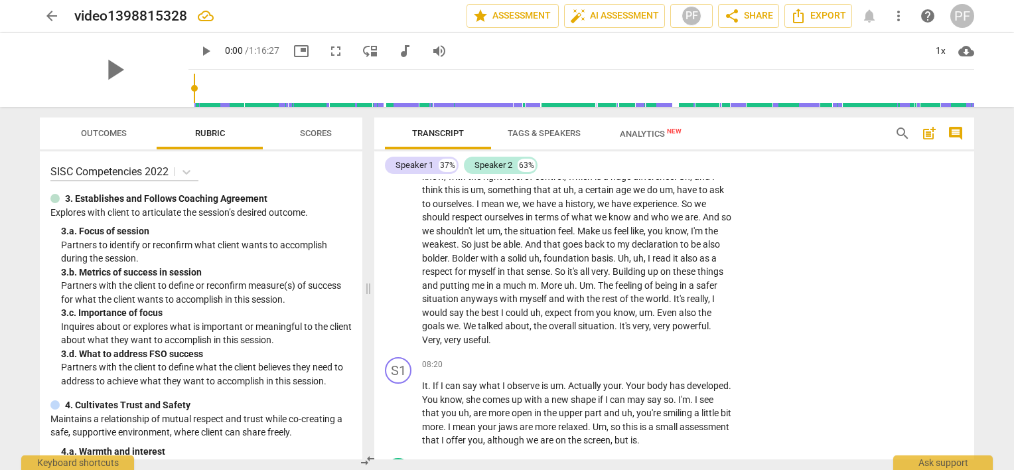
scroll to position [1462, 0]
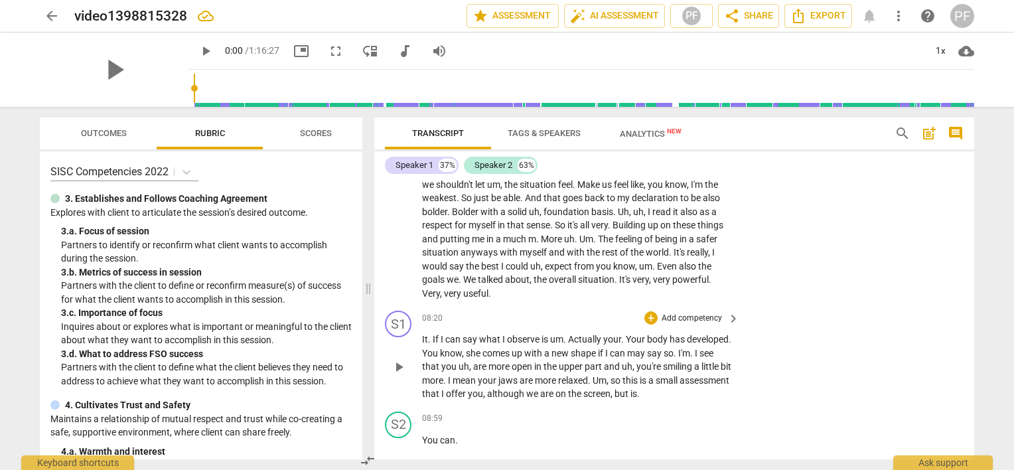
click at [449, 337] on span "can" at bounding box center [453, 339] width 17 height 11
click at [420, 328] on div "S1 play_arrow pause" at bounding box center [403, 356] width 37 height 90
click at [433, 336] on span "If" at bounding box center [437, 339] width 8 height 11
click at [395, 363] on span "pause" at bounding box center [399, 367] width 16 height 16
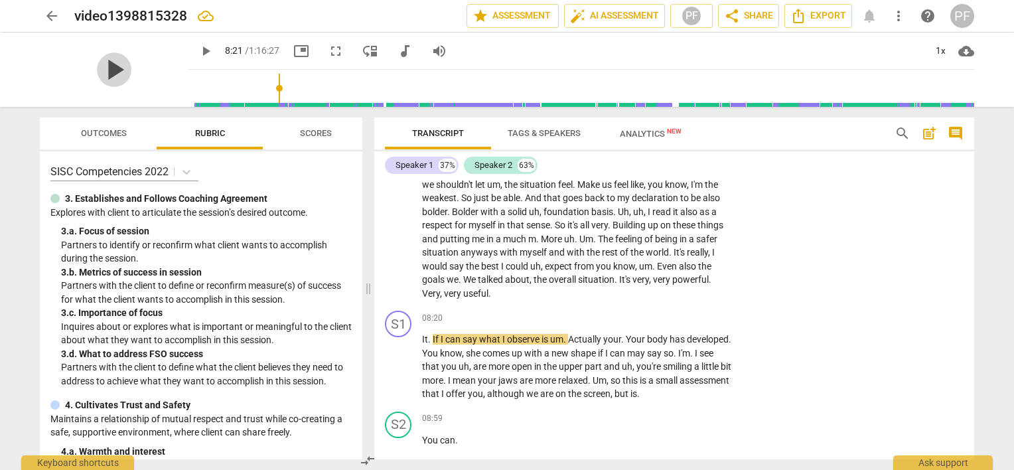
click at [108, 69] on span "play_arrow" at bounding box center [114, 69] width 35 height 35
click at [569, 335] on span "Actually" at bounding box center [585, 339] width 35 height 11
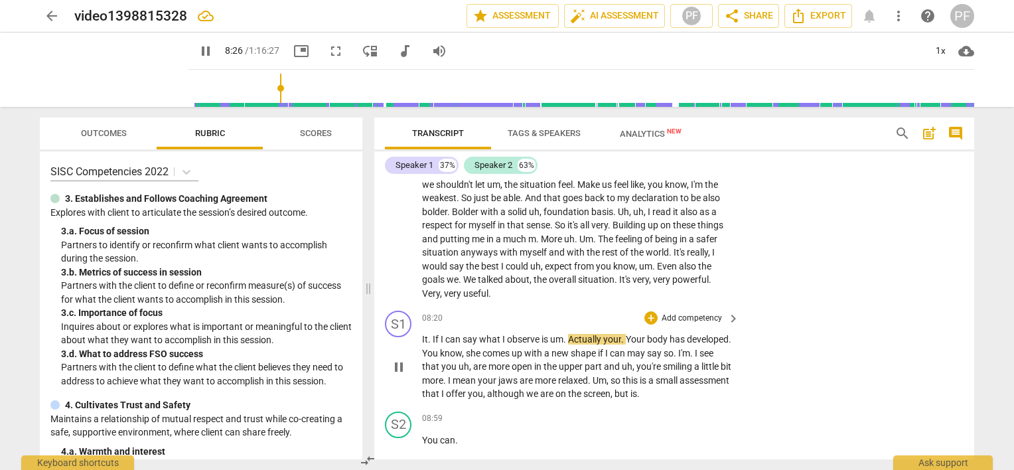
click at [569, 335] on span "Actually" at bounding box center [585, 339] width 35 height 11
click at [575, 334] on span "Actually" at bounding box center [585, 339] width 35 height 11
type input "509"
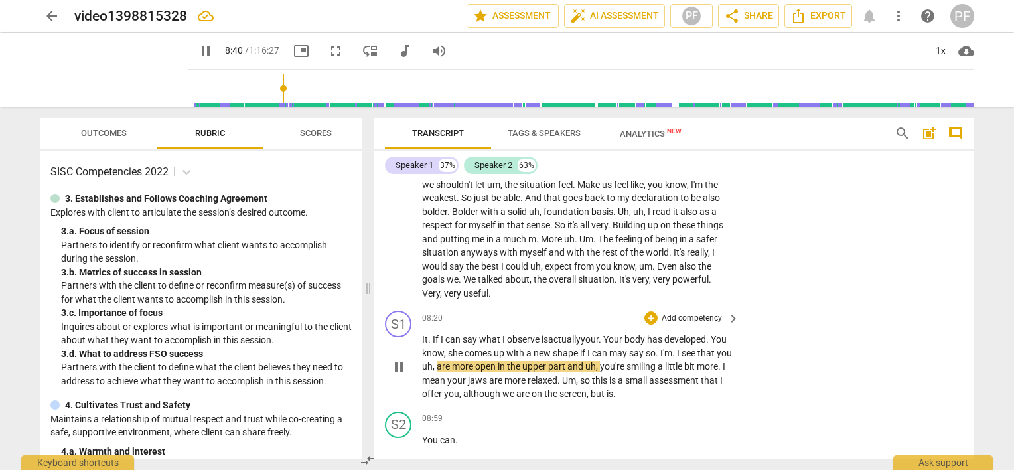
click at [464, 349] on span "she" at bounding box center [456, 353] width 17 height 11
drag, startPoint x: 482, startPoint y: 350, endPoint x: 466, endPoint y: 348, distance: 16.0
click at [466, 348] on p "It . If I can say what I observe is a ctually your . Your body has developed . …" at bounding box center [577, 366] width 311 height 68
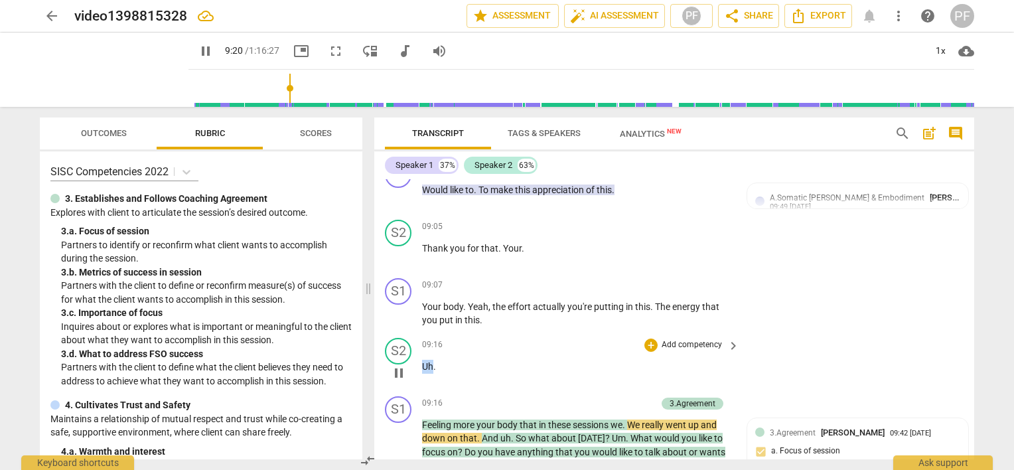
drag, startPoint x: 431, startPoint y: 356, endPoint x: 415, endPoint y: 358, distance: 15.5
click at [415, 358] on div "S2 play_arrow pause 09:16 + Add competency keyboard_arrow_right Uh ." at bounding box center [674, 361] width 600 height 58
type input "562"
click at [437, 363] on p "." at bounding box center [577, 367] width 311 height 14
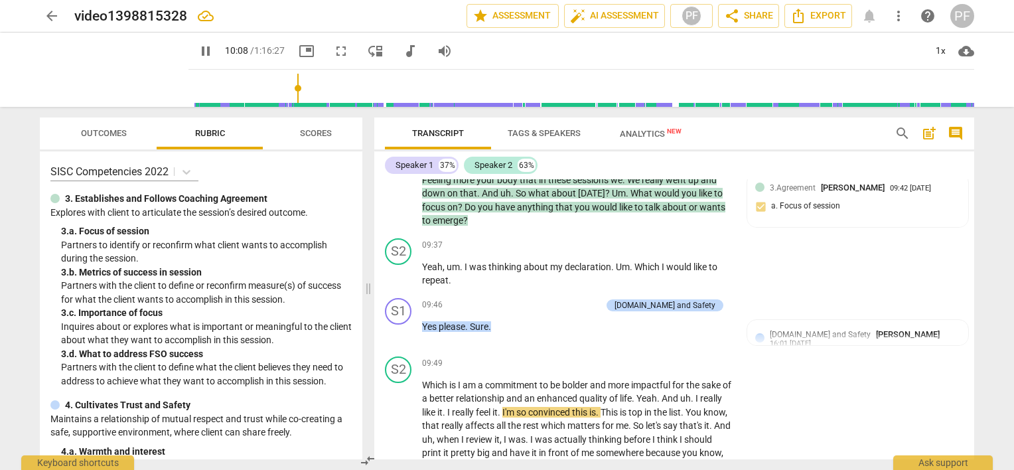
scroll to position [2090, 0]
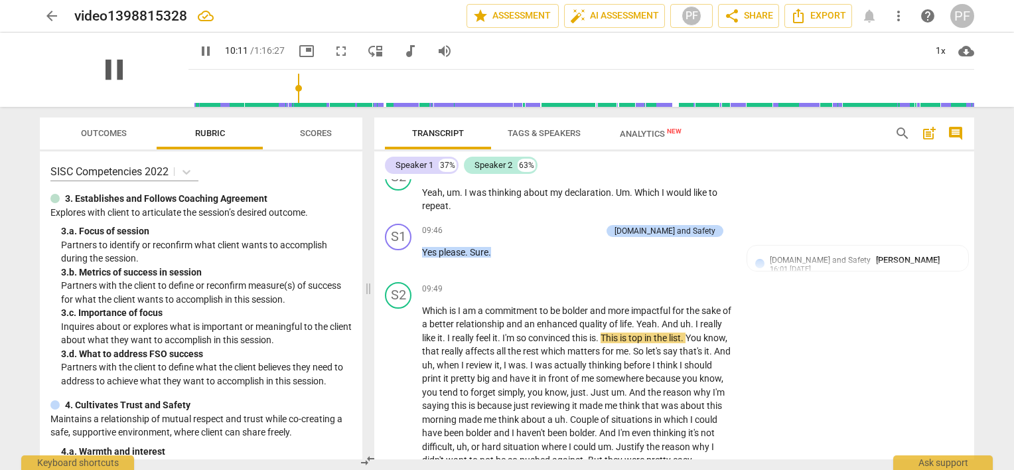
click at [109, 69] on span "pause" at bounding box center [114, 69] width 35 height 35
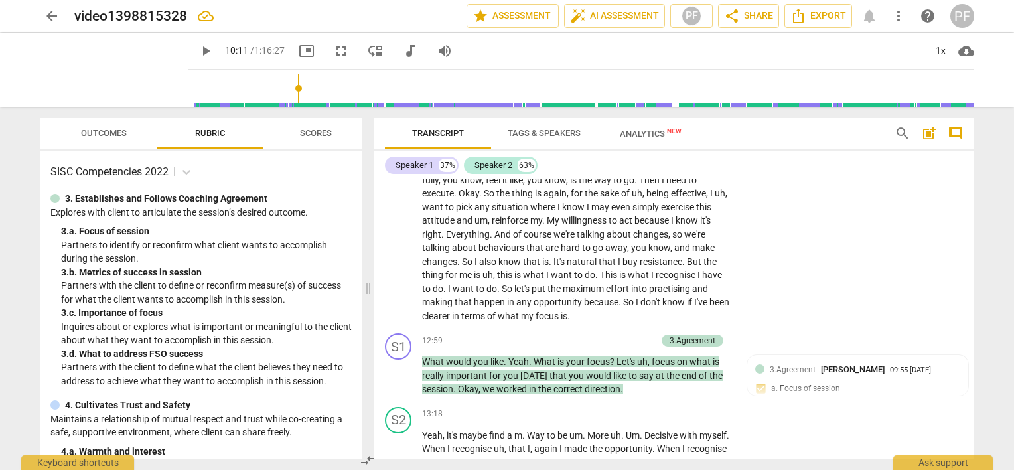
scroll to position [2403, 0]
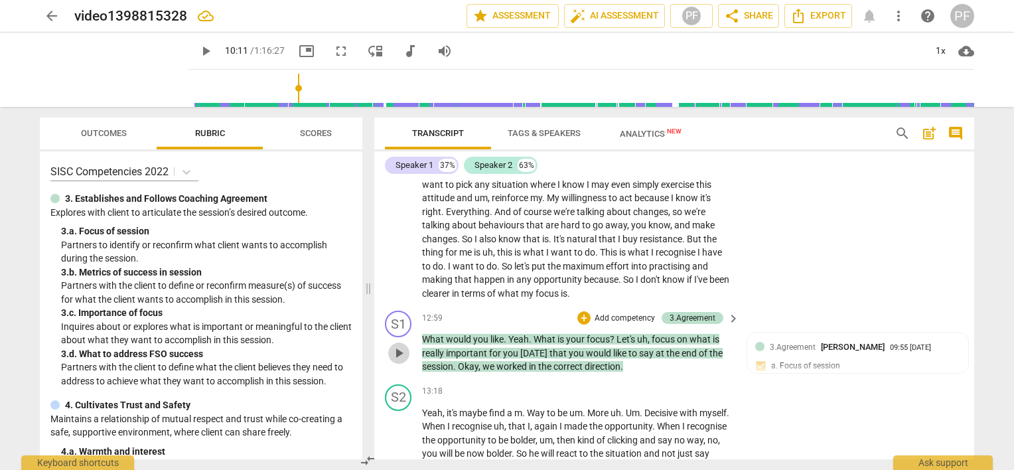
click at [395, 345] on span "play_arrow" at bounding box center [399, 353] width 16 height 16
click at [398, 345] on span "pause" at bounding box center [399, 353] width 16 height 16
type input "813"
click at [634, 313] on p "Add competency" at bounding box center [624, 319] width 63 height 12
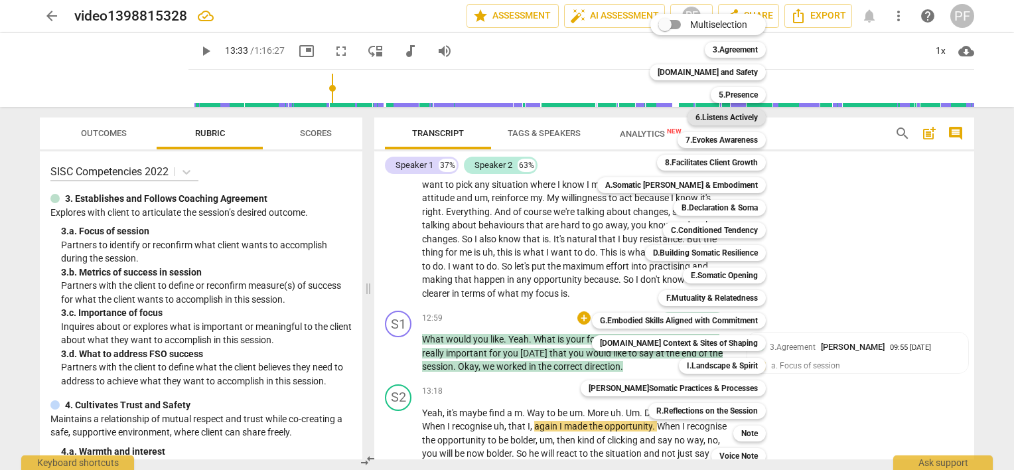
click at [735, 114] on b "6.Listens Actively" at bounding box center [726, 117] width 62 height 16
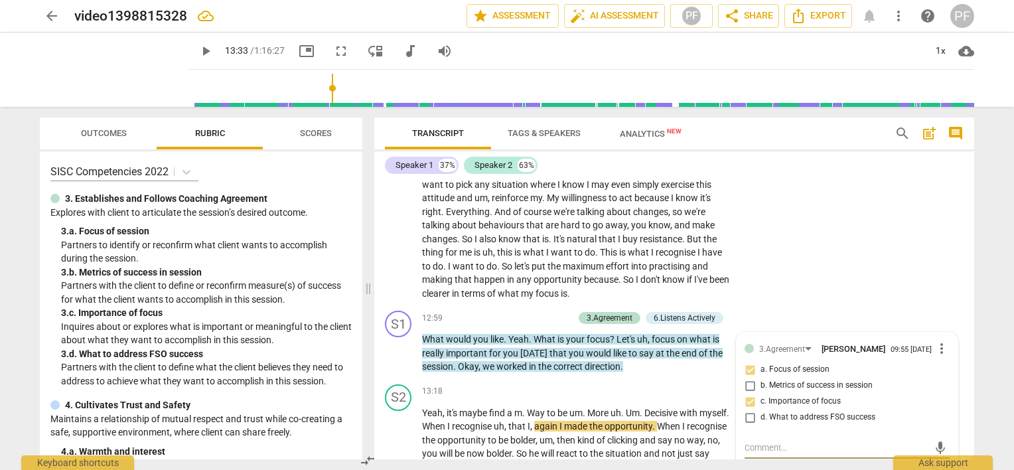
click at [802, 257] on div "S2 play_arrow pause 09:49 + Add competency keyboard_arrow_right Which is I am a…" at bounding box center [674, 106] width 600 height 400
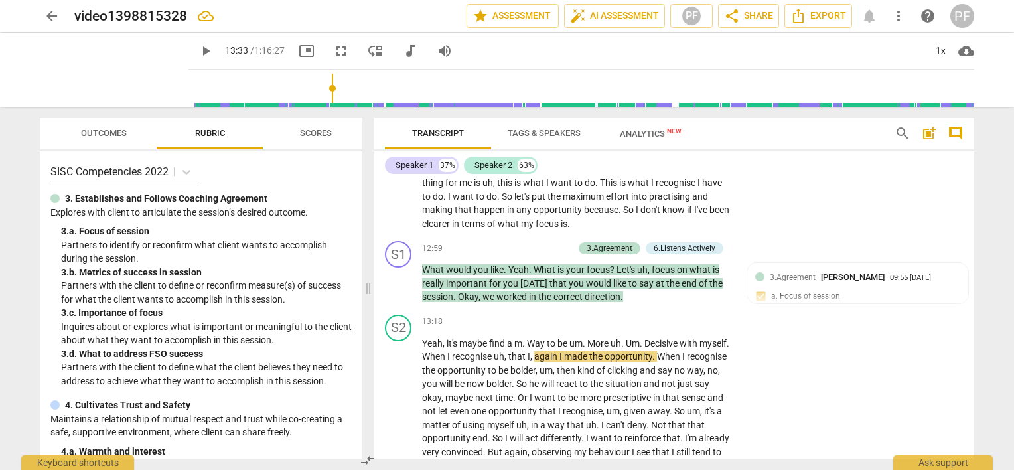
scroll to position [2473, 0]
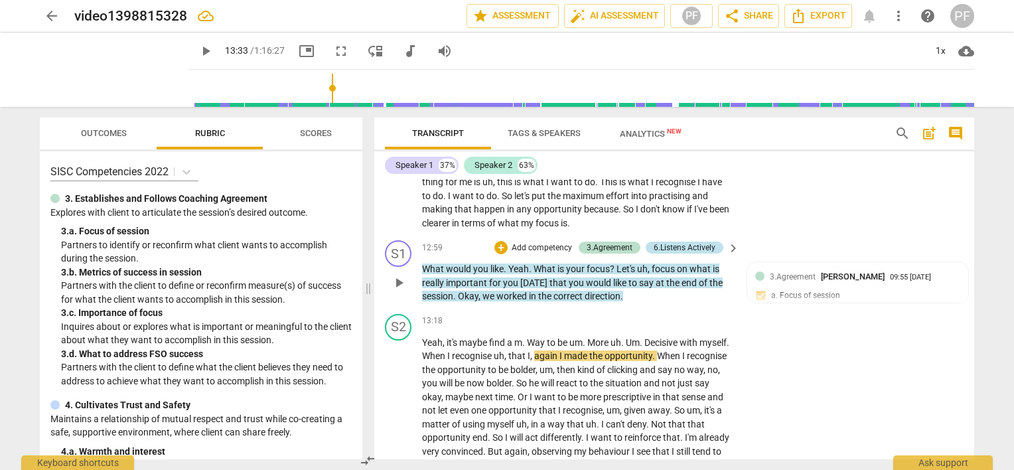
click at [672, 242] on div "6.Listens Actively" at bounding box center [685, 248] width 62 height 12
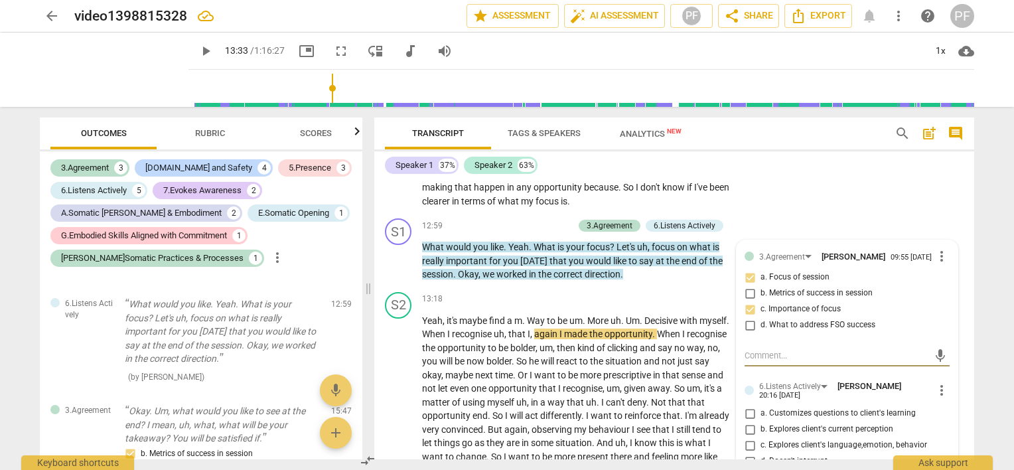
scroll to position [2519, 0]
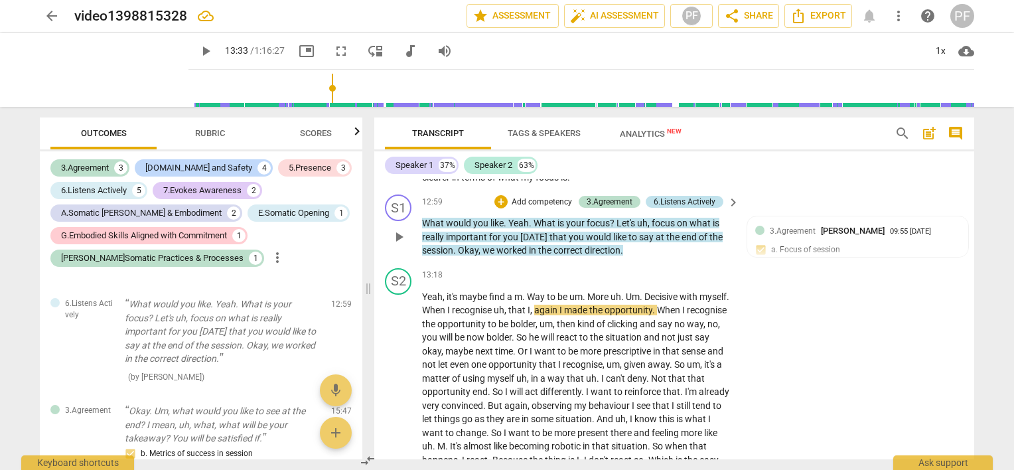
click at [690, 196] on div "6.Listens Actively" at bounding box center [685, 202] width 62 height 12
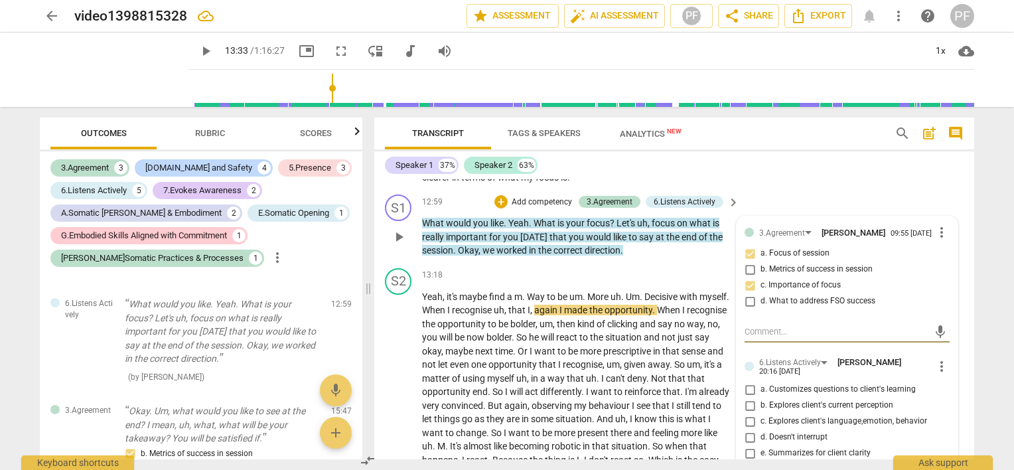
click at [938, 360] on span "more_vert" at bounding box center [942, 366] width 16 height 16
click at [946, 388] on li "Delete" at bounding box center [953, 384] width 46 height 25
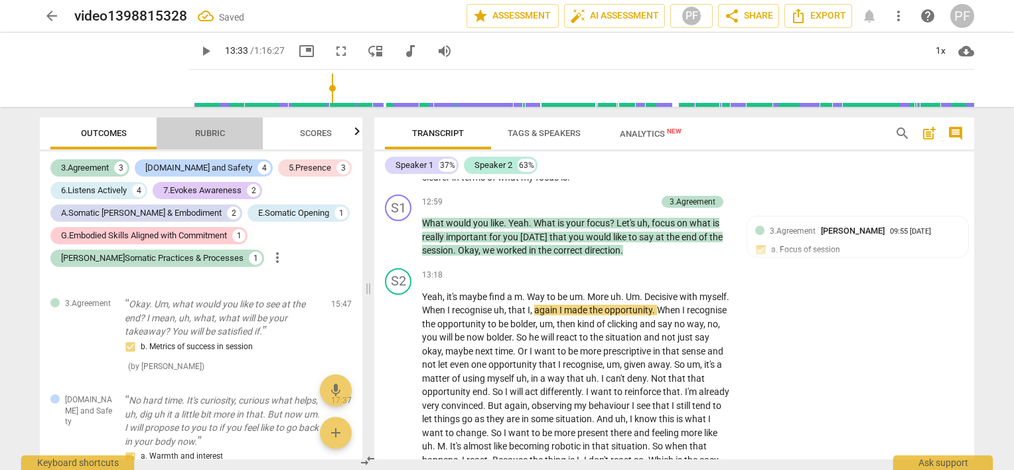
click at [220, 131] on span "Rubric" at bounding box center [210, 133] width 30 height 10
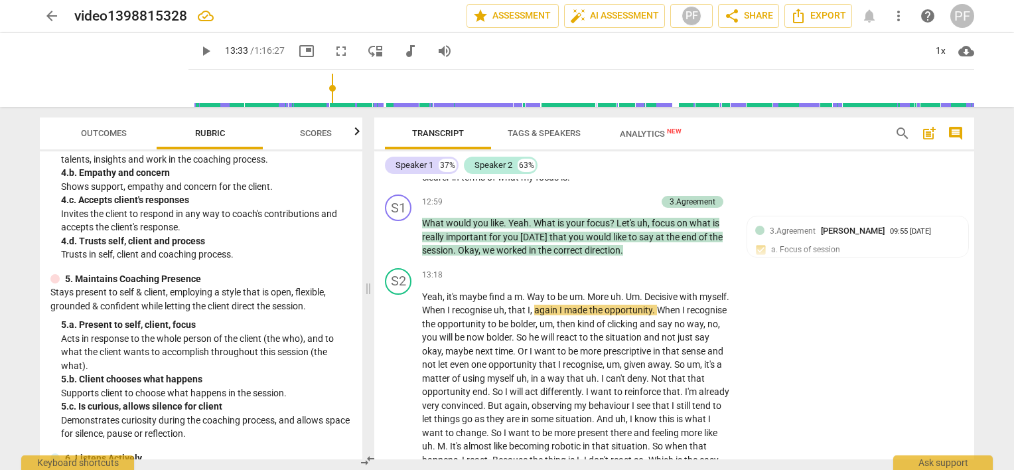
scroll to position [326, 0]
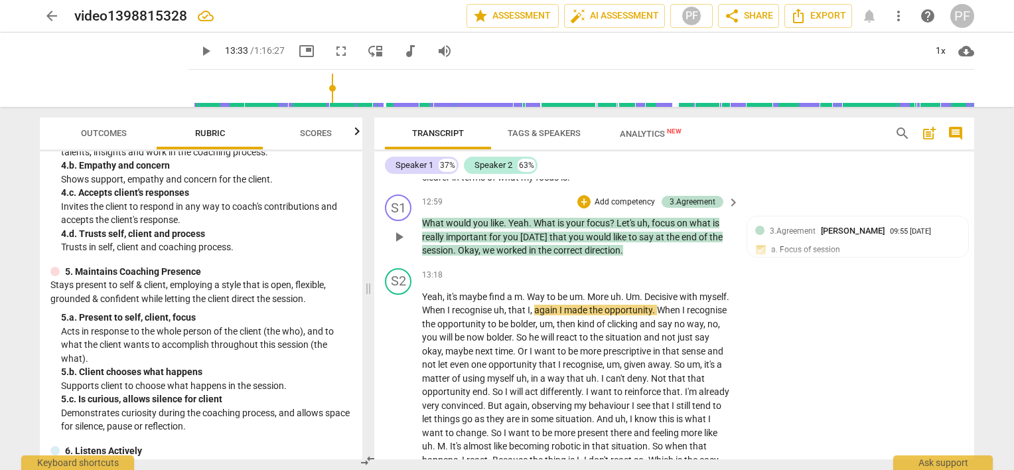
click at [627, 196] on p "Add competency" at bounding box center [624, 202] width 63 height 12
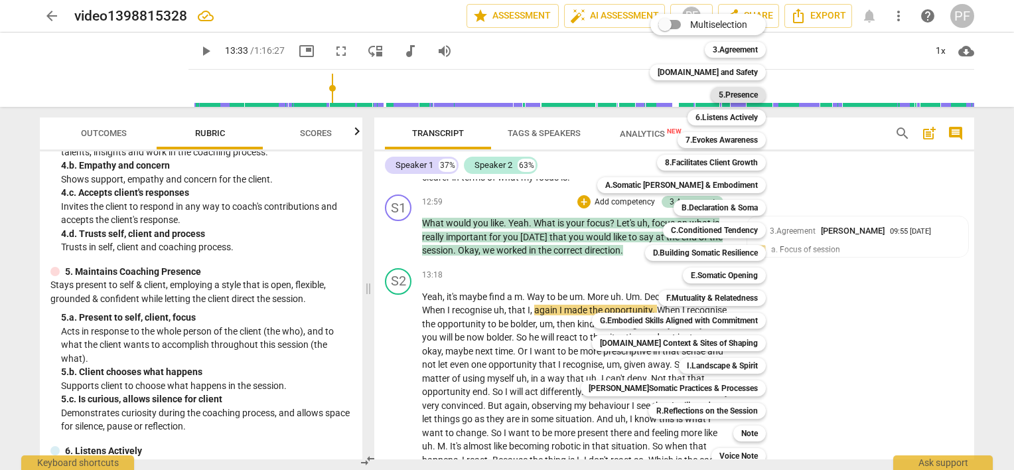
click at [735, 97] on b "5.Presence" at bounding box center [738, 95] width 39 height 16
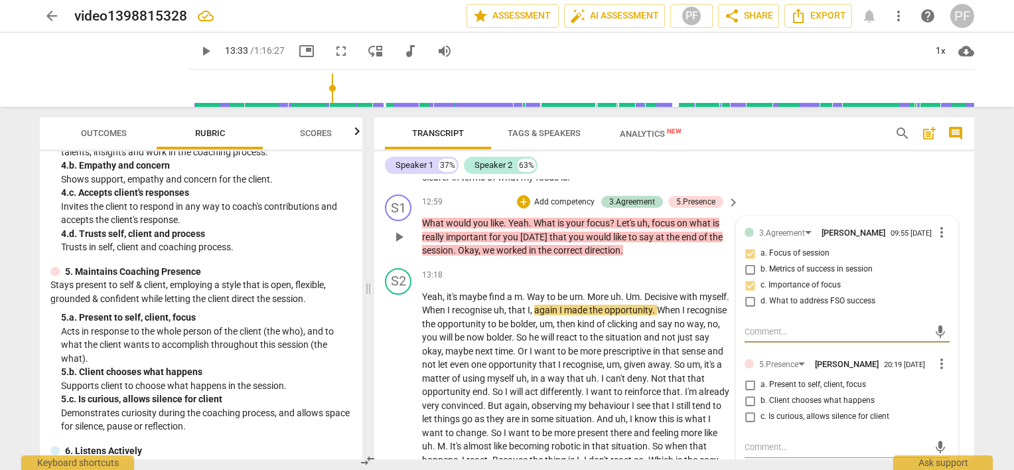
click at [748, 394] on input "b. Client chooses what happens" at bounding box center [749, 401] width 21 height 16
checkbox input "true"
click at [775, 325] on textarea at bounding box center [837, 331] width 184 height 13
type textarea "M"
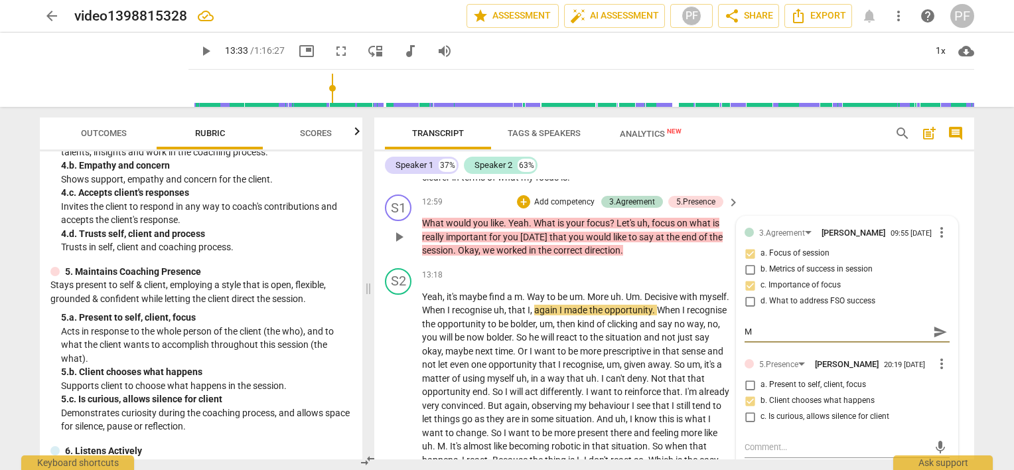
type textarea "My"
type textarea "My C"
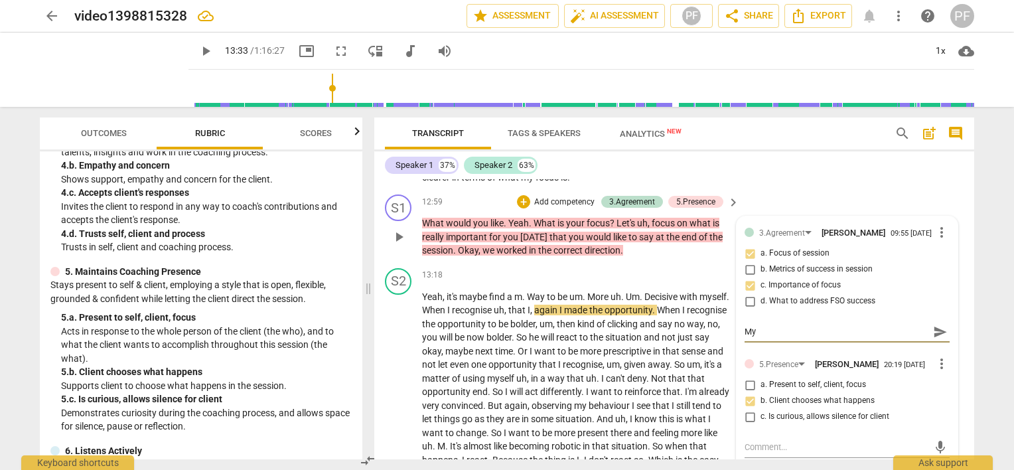
type textarea "My C"
type textarea "My Cl"
type textarea "My Cli"
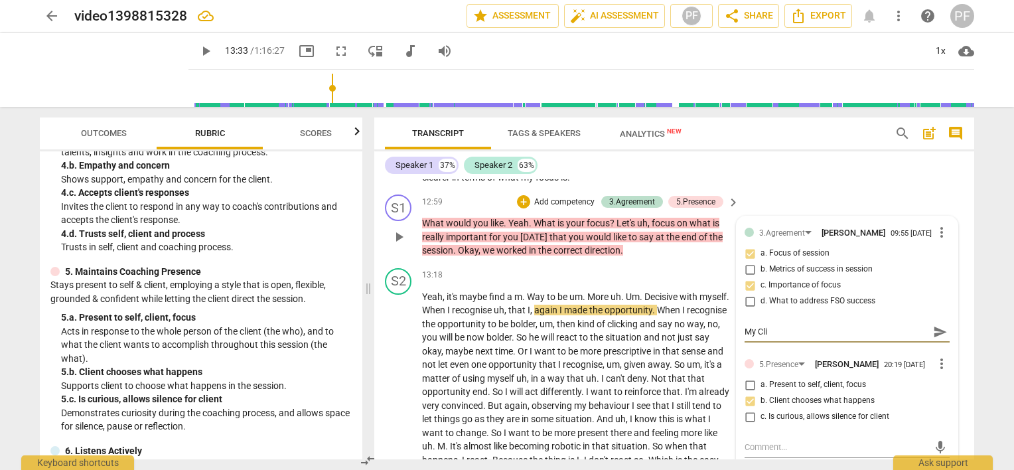
type textarea "My Clie"
type textarea "My Clien"
type textarea "My Client"
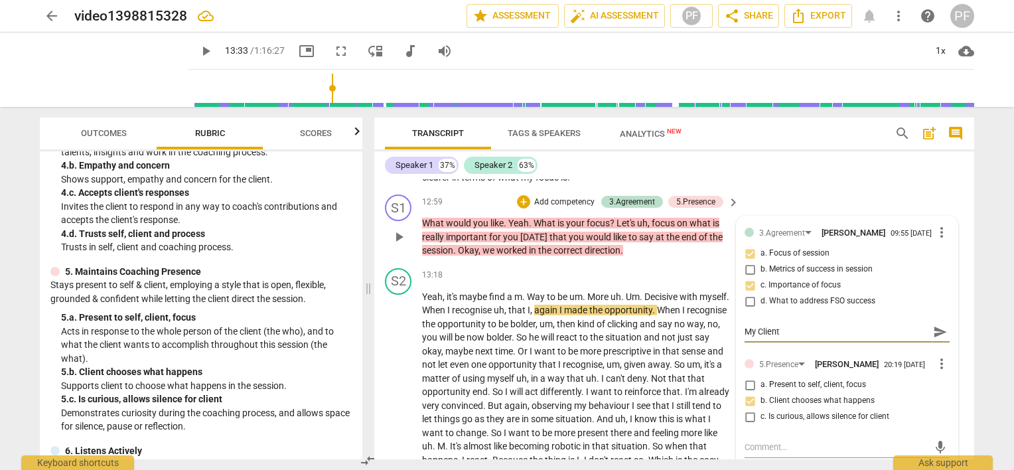
type textarea "My Client"
type textarea "My Client h"
type textarea "My Client ha"
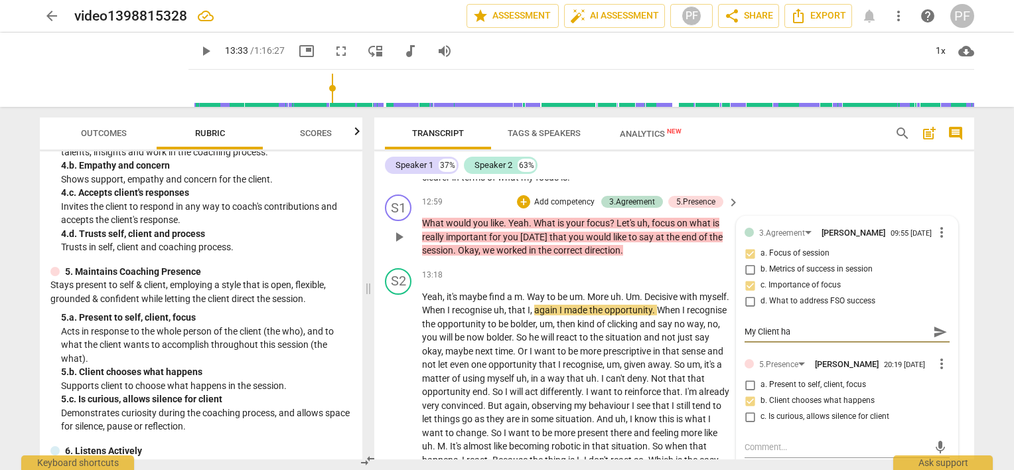
type textarea "My Client has"
type textarea "My Client has t"
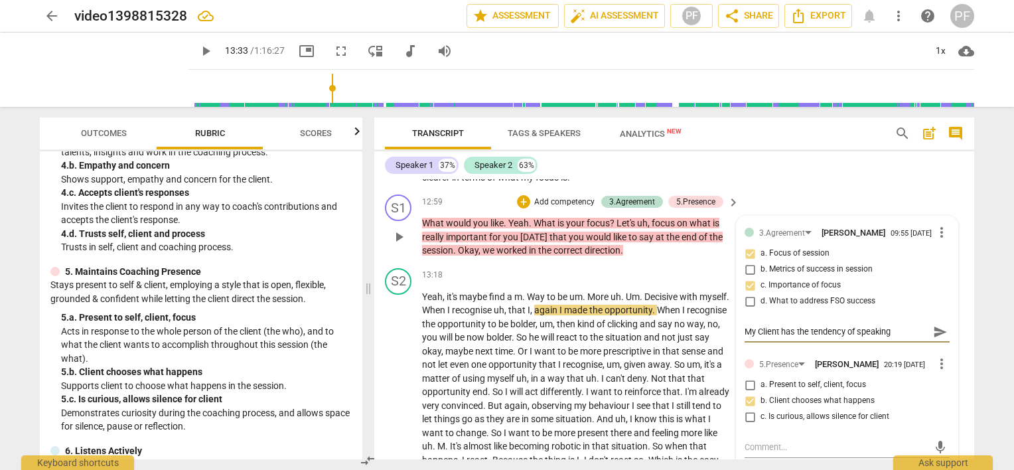
click at [890, 325] on textarea "My Client has the tendency of speaking" at bounding box center [837, 331] width 184 height 13
drag, startPoint x: 856, startPoint y: 324, endPoint x: 743, endPoint y: 317, distance: 113.0
click at [745, 321] on div "I know I am interrupting here, I know I am interrupting here, send" at bounding box center [847, 331] width 205 height 21
click at [788, 326] on textarea "I know I am interrupting here," at bounding box center [837, 331] width 184 height 13
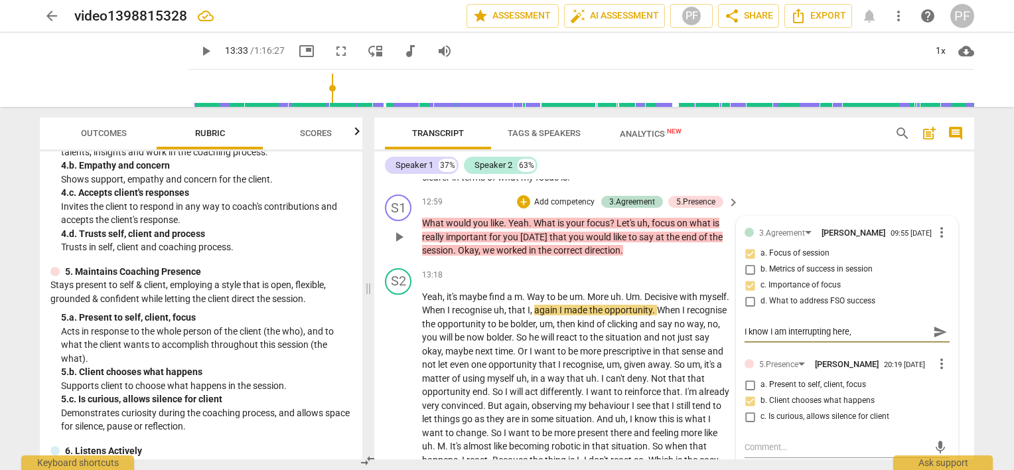
drag, startPoint x: 852, startPoint y: 325, endPoint x: 736, endPoint y: 321, distance: 116.2
click at [737, 321] on div "3.Agreement [PERSON_NAME] 09:55 [DATE] more_vert a. Focus of session b. Metrics…" at bounding box center [847, 342] width 221 height 252
click at [760, 328] on textarea at bounding box center [837, 331] width 184 height 13
paste textarea "I know I am interrupting here, but I try to bring the attention back the presen…"
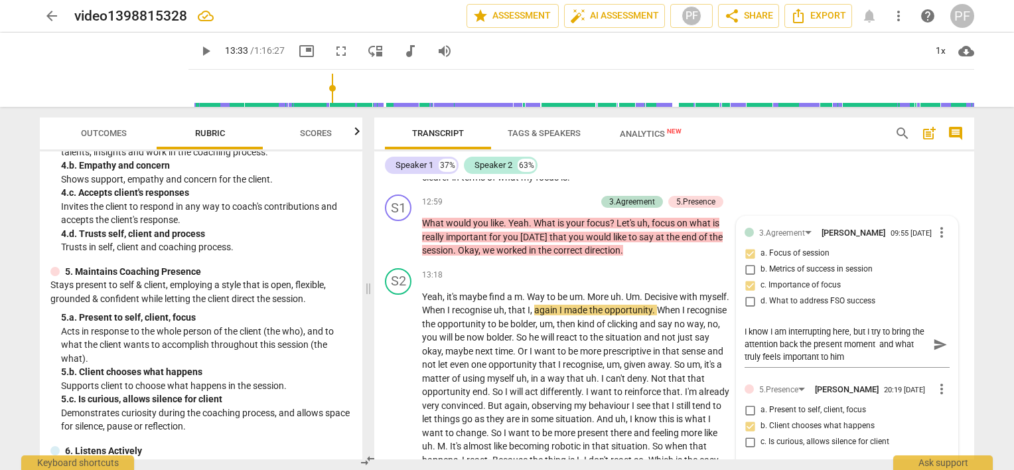
click at [980, 282] on div "Transcript Tags & Speakers Analytics New search post_add comment Speaker 1 37% …" at bounding box center [677, 288] width 616 height 363
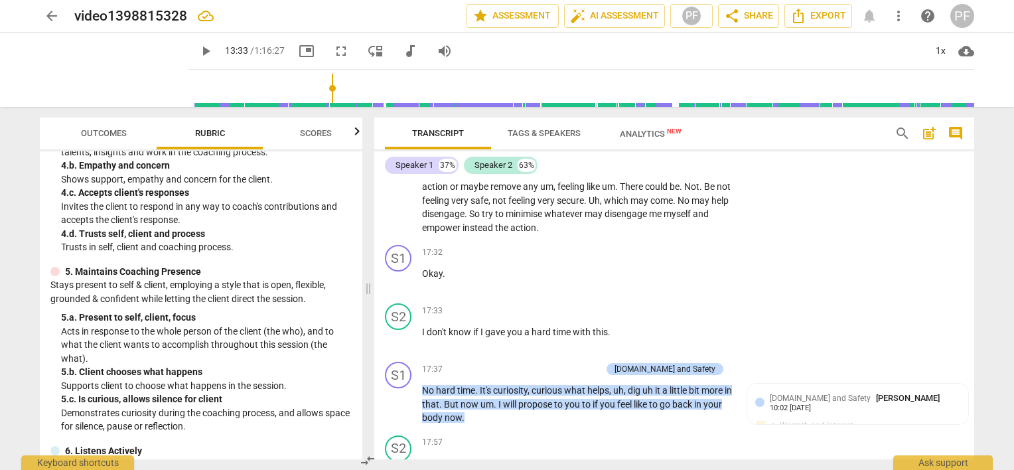
scroll to position [326, 0]
click at [601, 364] on p "Add competency" at bounding box center [569, 370] width 63 height 12
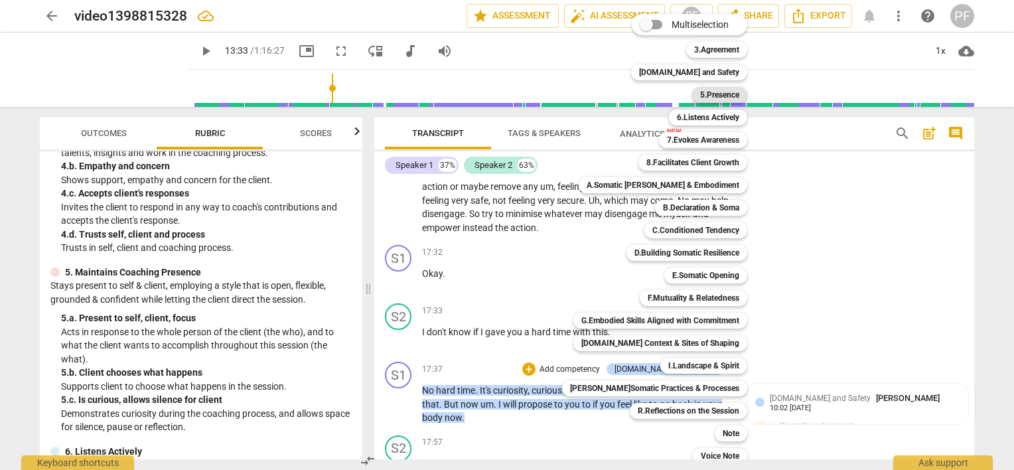
click at [722, 93] on b "5.Presence" at bounding box center [719, 95] width 39 height 16
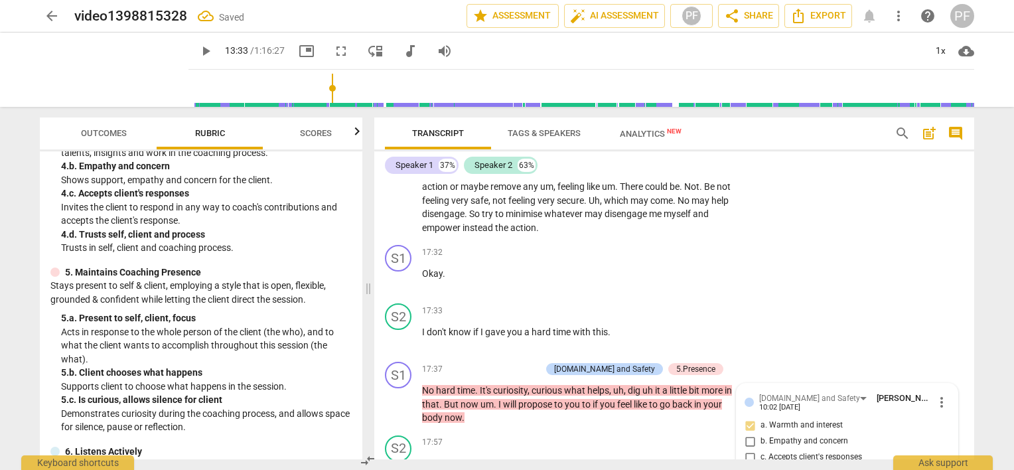
scroll to position [3320, 0]
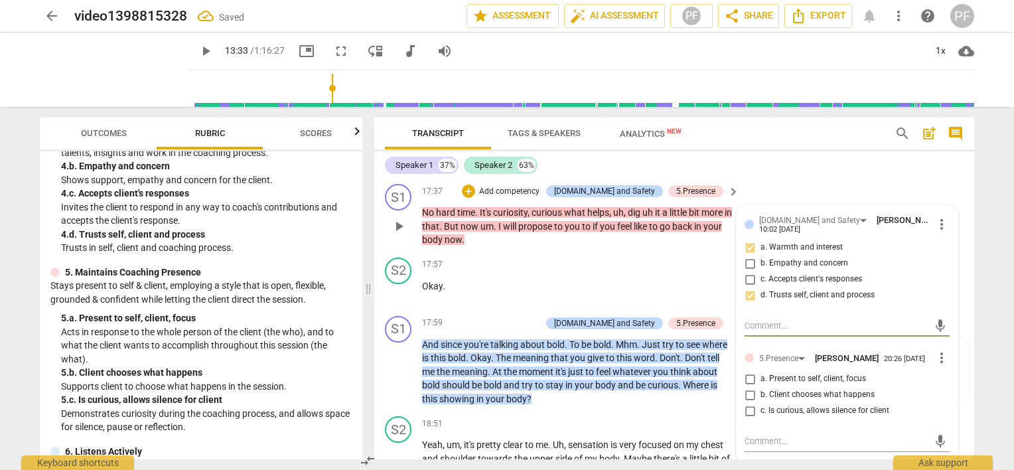
click at [745, 371] on input "a. Present to self, client, focus" at bounding box center [749, 379] width 21 height 16
click at [968, 311] on div "S1 play_arrow pause 17:59 + Add competency [DOMAIN_NAME] and Safety 5.Presence …" at bounding box center [674, 361] width 600 height 101
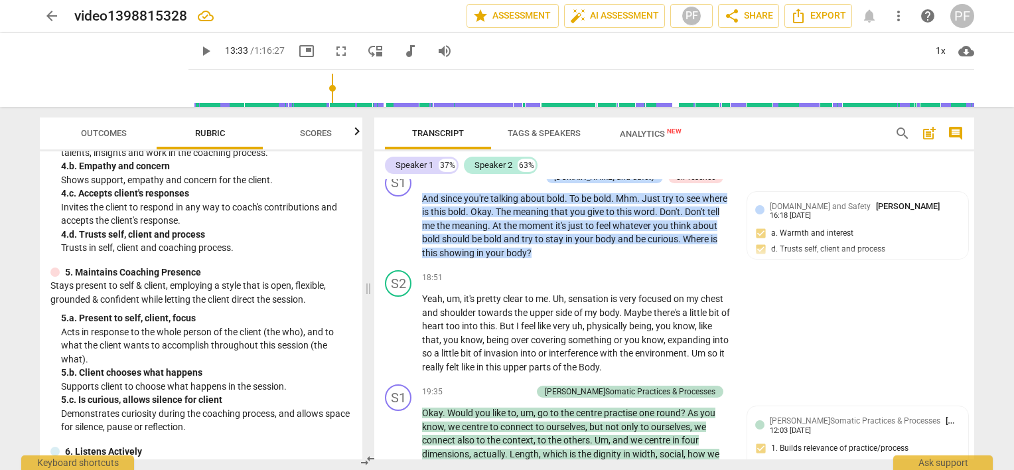
scroll to position [3397, 0]
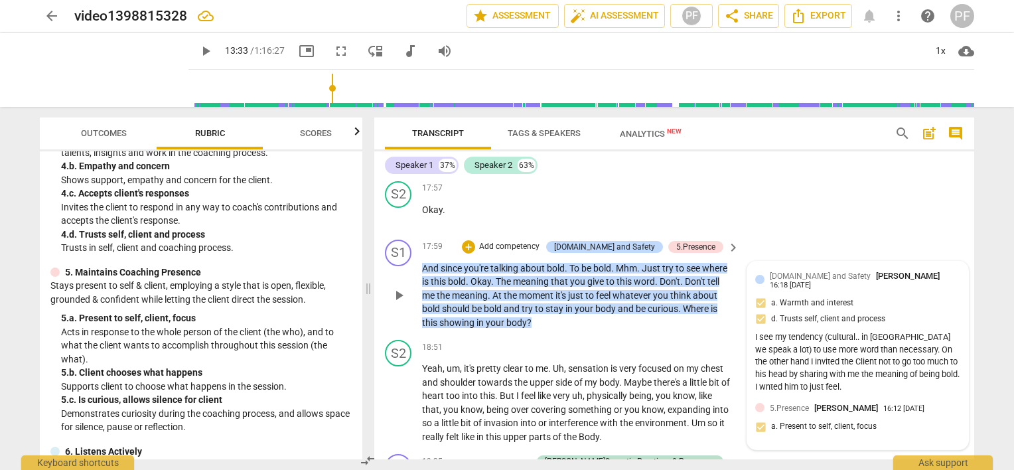
click at [955, 278] on div "[DOMAIN_NAME] and Safety [PERSON_NAME] 16:18 [DATE] a. Warmth and interest d. T…" at bounding box center [857, 332] width 205 height 127
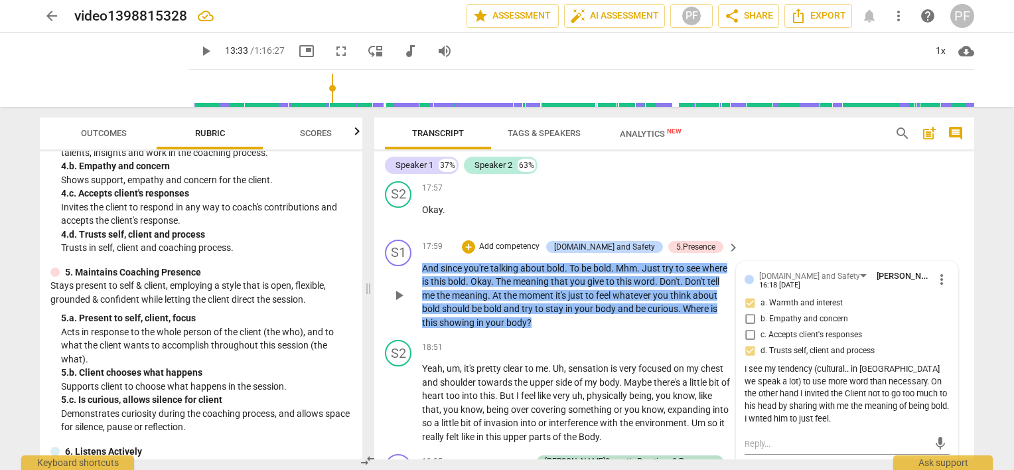
click at [939, 273] on span "more_vert" at bounding box center [942, 279] width 16 height 16
click at [945, 273] on li "Edit" at bounding box center [953, 271] width 46 height 25
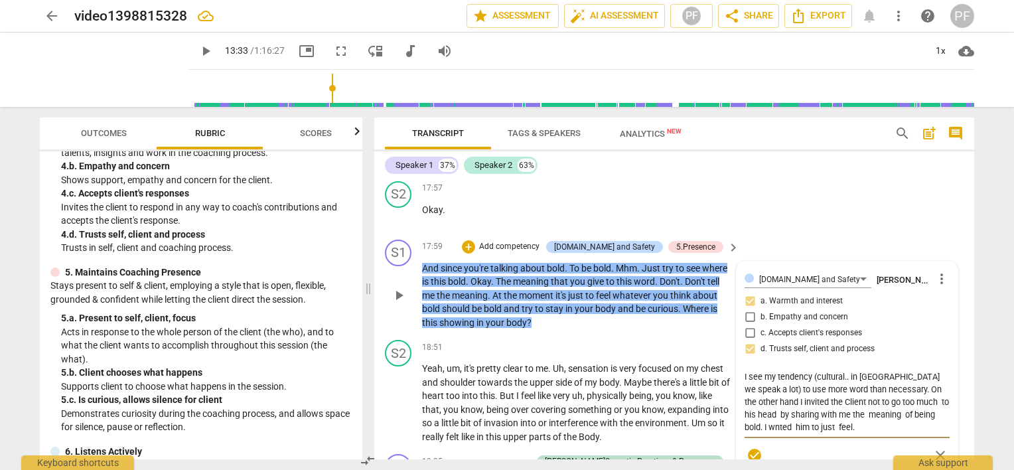
click at [922, 406] on textarea "I see my tendency (cultural.. in [GEOGRAPHIC_DATA] we speak a lot) to use more …" at bounding box center [847, 401] width 205 height 63
click at [980, 388] on div "Transcript Tags & Speakers Analytics New search post_add comment Speaker 1 37% …" at bounding box center [677, 288] width 616 height 363
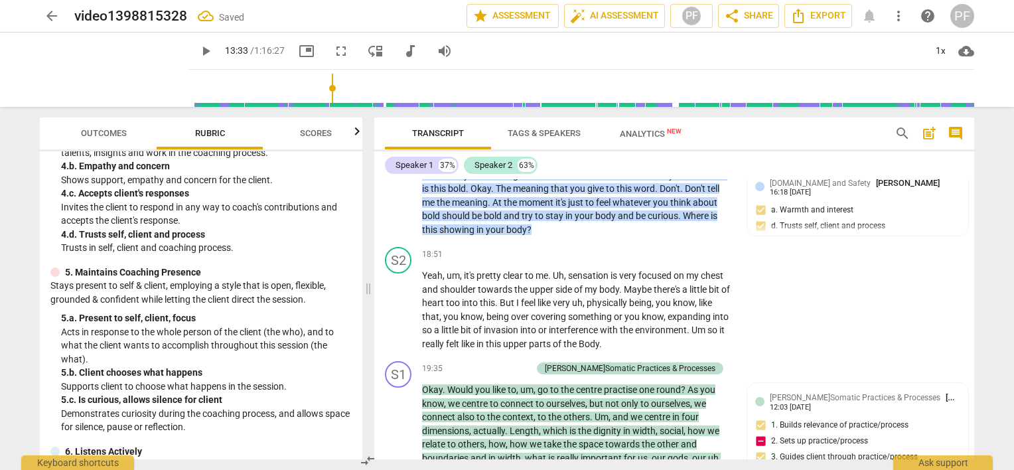
scroll to position [3535, 0]
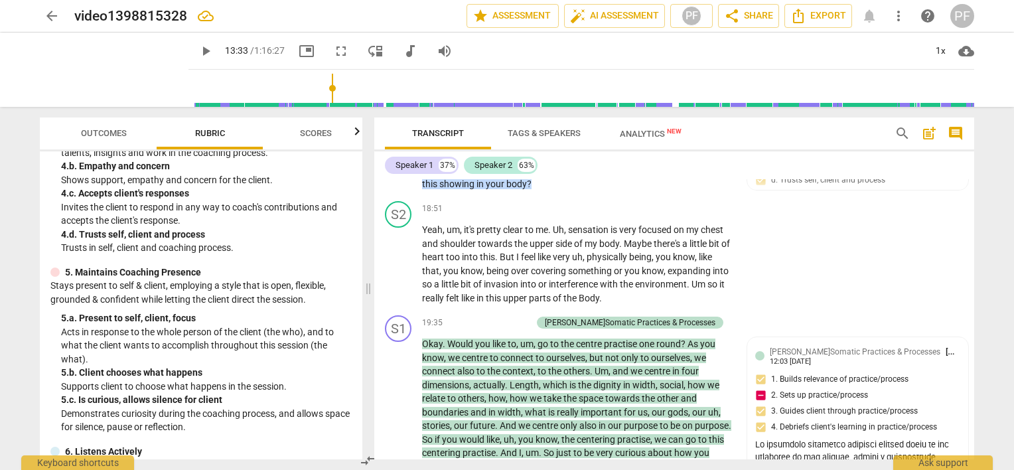
click at [974, 268] on div "Transcript Tags & Speakers Analytics New search post_add comment Speaker 1 37% …" at bounding box center [677, 288] width 616 height 363
click at [966, 274] on div "S2 play_arrow pause 18:51 + Add competency keyboard_arrow_right Yeah , um , it'…" at bounding box center [674, 253] width 600 height 114
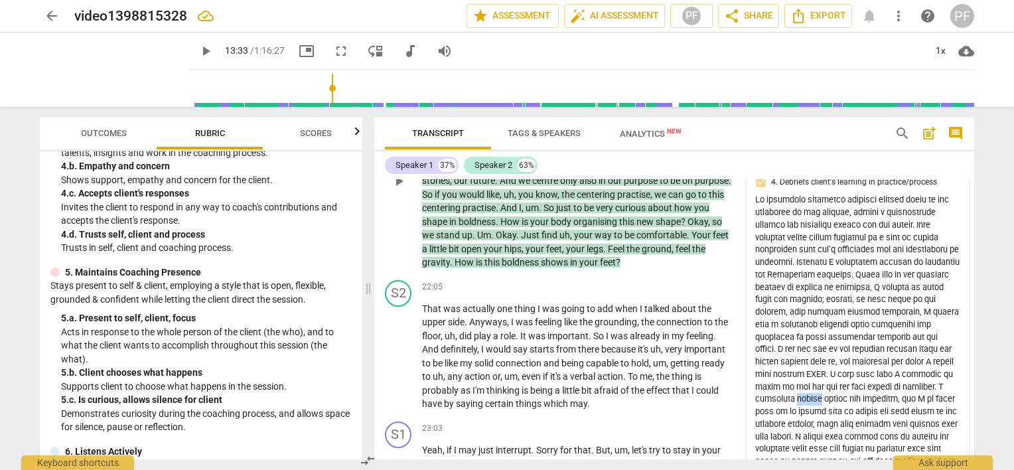
drag, startPoint x: 774, startPoint y: 393, endPoint x: 751, endPoint y: 393, distance: 22.6
click at [751, 393] on div "[PERSON_NAME]Somatic Practices & Processes [PERSON_NAME] 12:03 [DATE] 1. Builds…" at bounding box center [857, 291] width 221 height 399
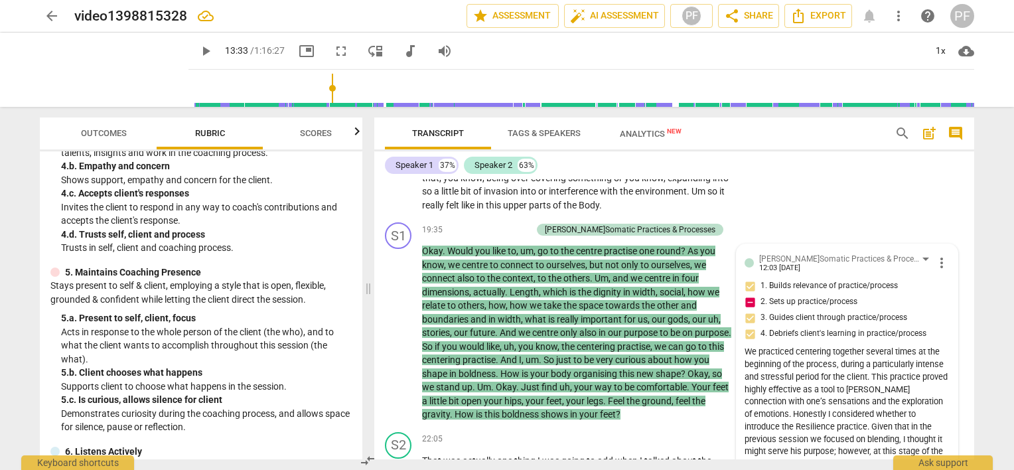
scroll to position [3604, 0]
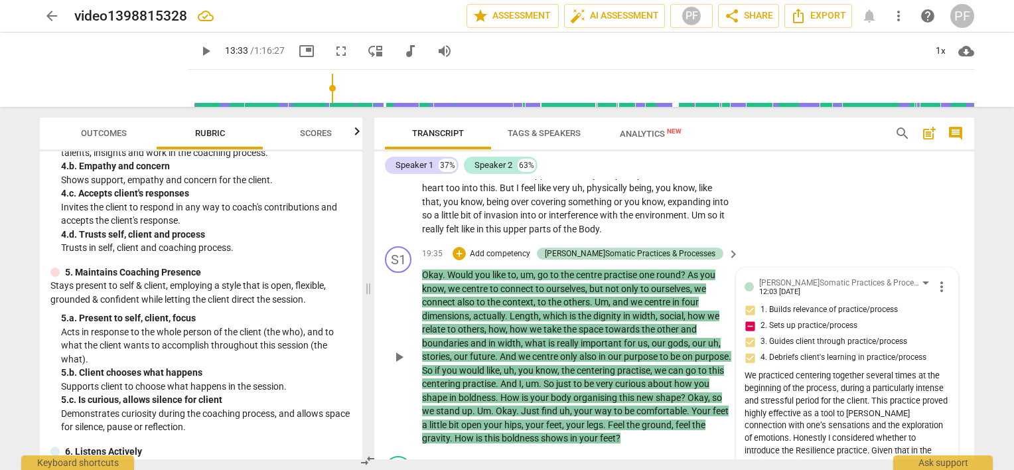
click at [939, 279] on span "more_vert" at bounding box center [942, 287] width 16 height 16
click at [951, 283] on li "Edit" at bounding box center [953, 278] width 46 height 25
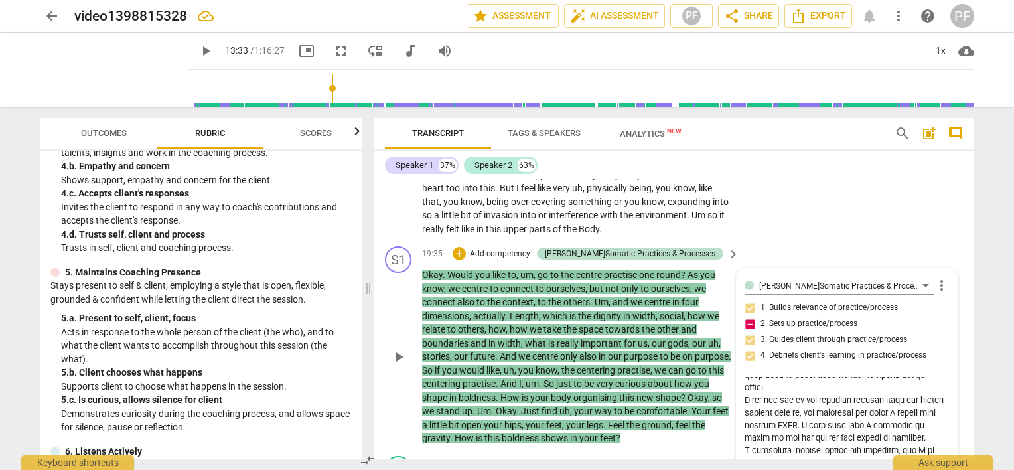
scroll to position [149, 0]
click at [784, 439] on textarea at bounding box center [847, 427] width 205 height 101
click at [829, 421] on textarea at bounding box center [847, 427] width 205 height 101
click at [841, 420] on textarea at bounding box center [847, 427] width 205 height 101
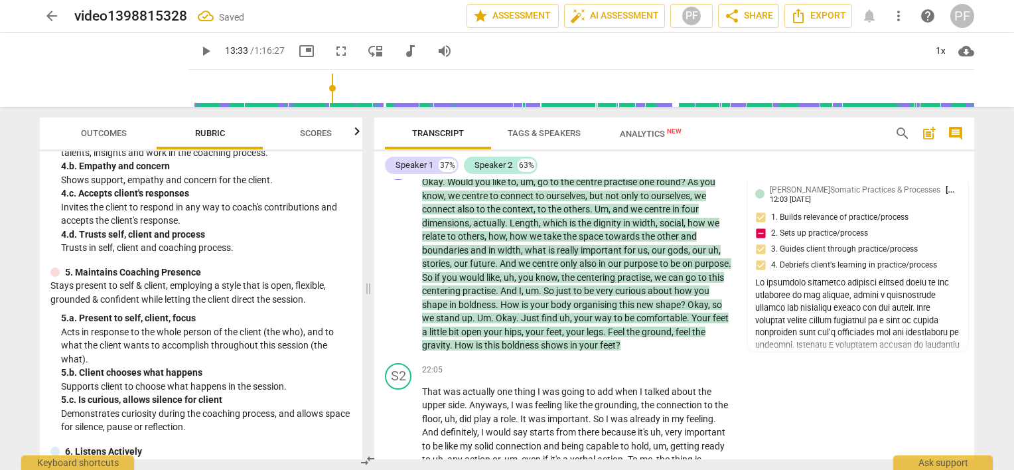
scroll to position [3652, 0]
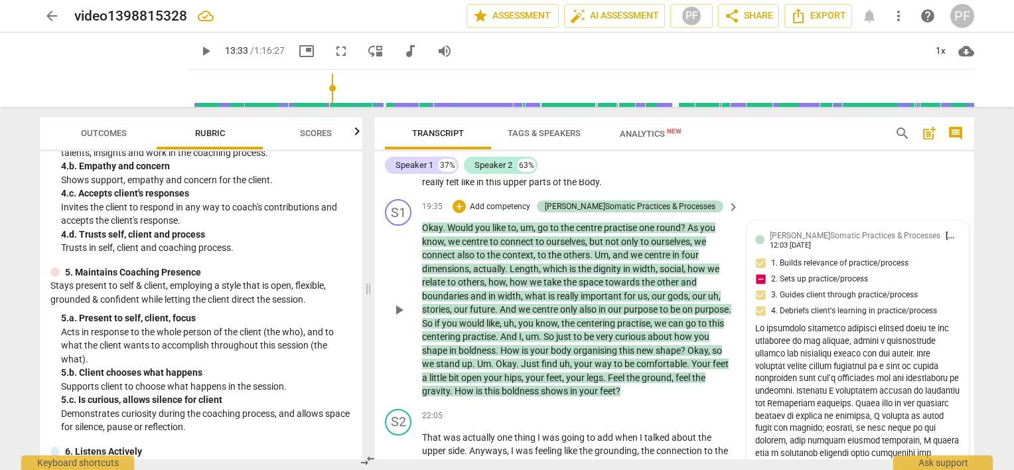
click at [927, 438] on div "( edited )" at bounding box center [857, 465] width 205 height 286
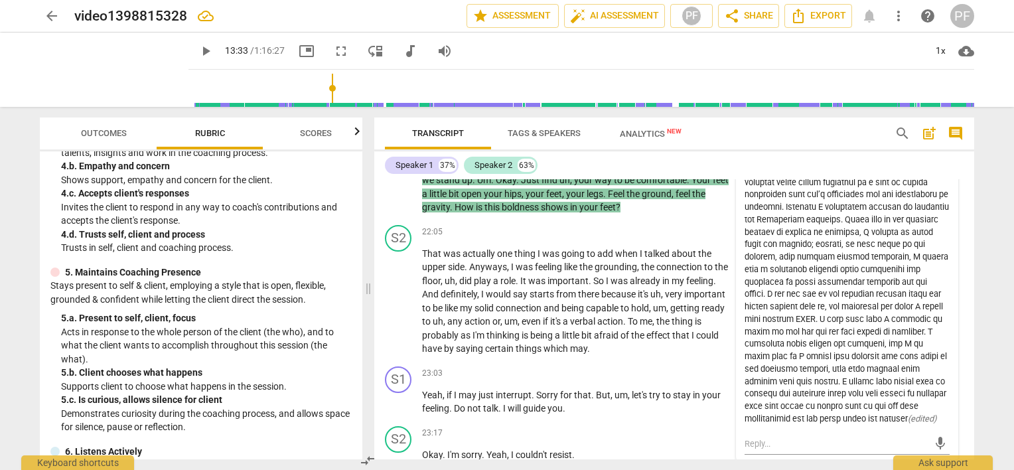
scroll to position [3837, 0]
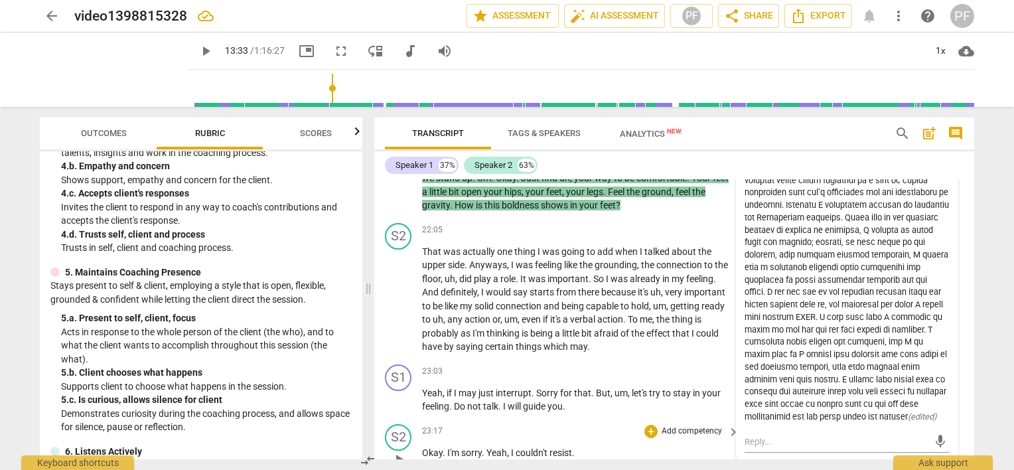
click at [703, 424] on div "+ Add competency keyboard_arrow_right" at bounding box center [691, 431] width 99 height 15
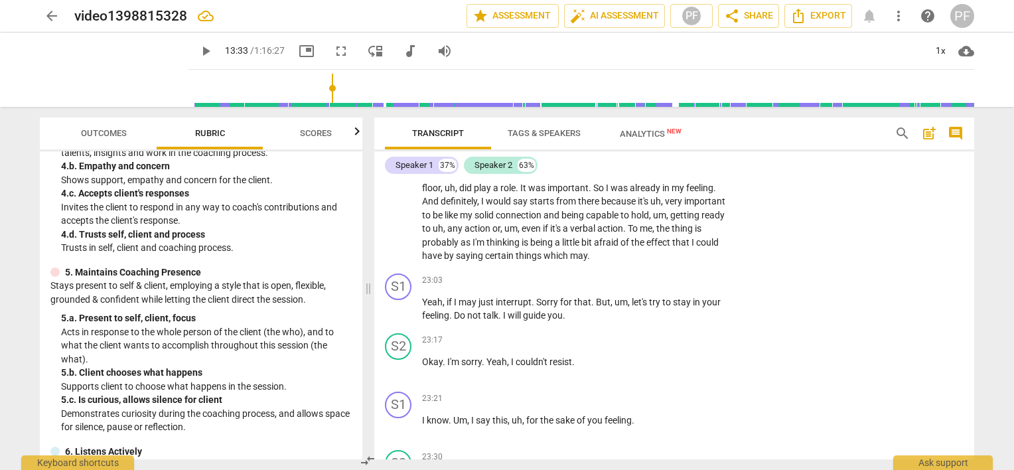
scroll to position [3951, 0]
